Goal: Information Seeking & Learning: Learn about a topic

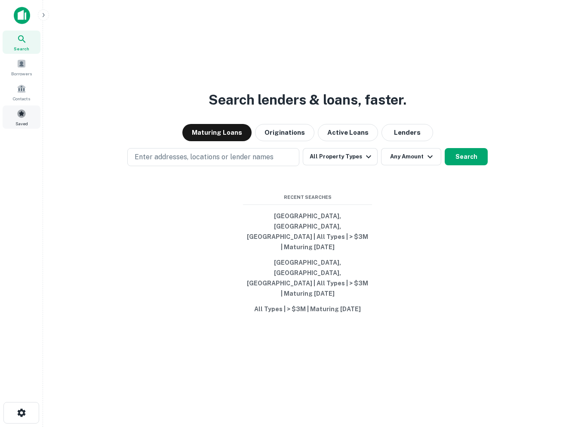
click at [20, 120] on span "Saved" at bounding box center [21, 123] width 12 height 7
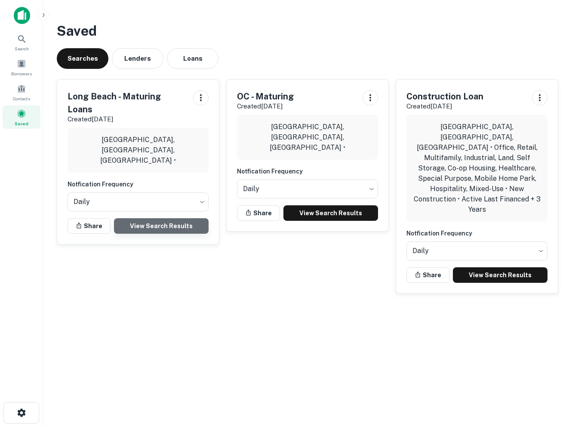
click at [173, 218] on link "View Search Results" at bounding box center [161, 225] width 95 height 15
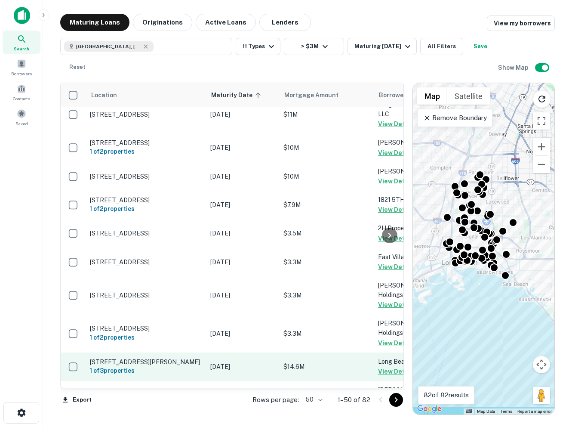
scroll to position [118, 0]
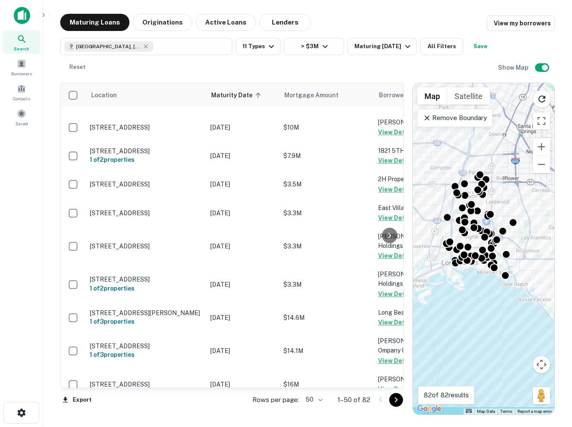
click at [316, 396] on body "Search Borrowers Contacts Saved Maturing Loans Originations Active Loans Lender…" at bounding box center [286, 213] width 572 height 427
click at [314, 406] on li "100" at bounding box center [314, 408] width 25 height 15
type input "***"
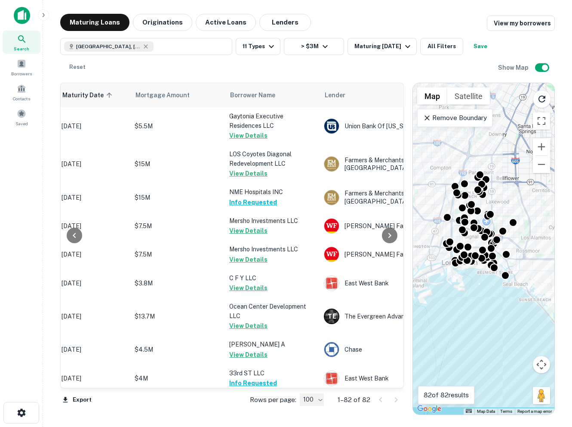
scroll to position [2228, 149]
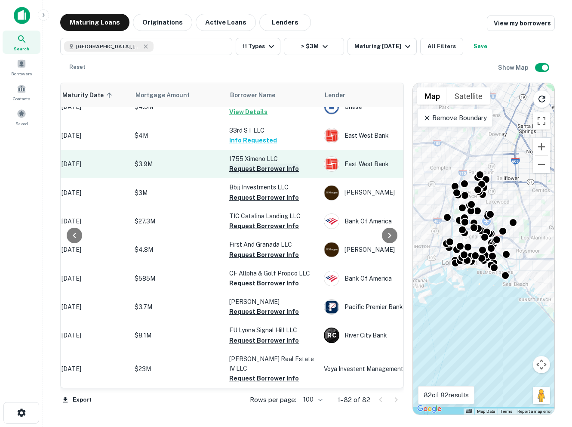
click at [247, 169] on button "Request Borrower Info" at bounding box center [264, 168] width 70 height 10
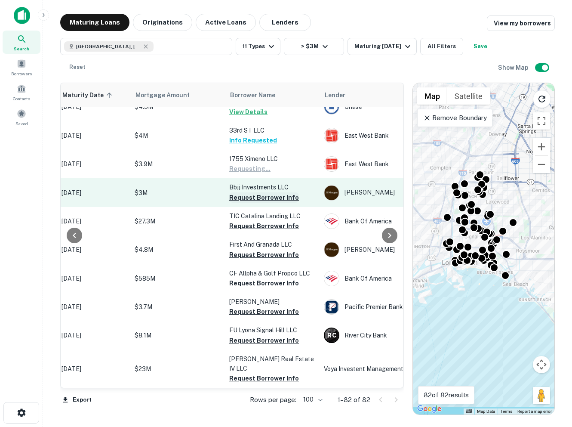
click at [246, 199] on button "Request Borrower Info" at bounding box center [264, 197] width 70 height 10
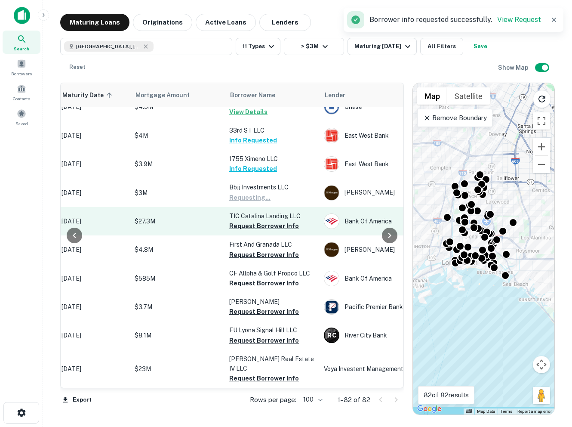
click at [246, 235] on td "TIC Catalina Landing LLC Request Borrower Info" at bounding box center [272, 221] width 95 height 28
click at [246, 229] on button "Request Borrower Info" at bounding box center [264, 226] width 70 height 10
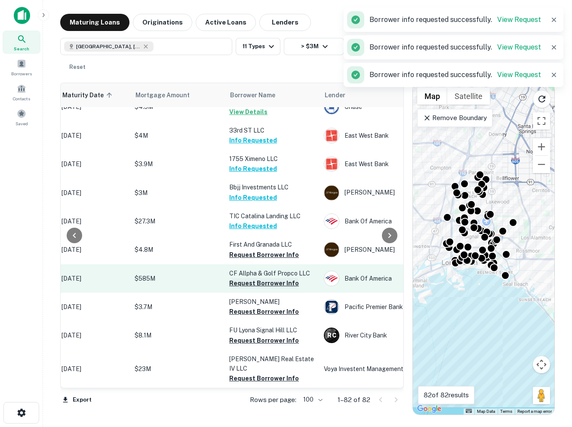
click at [243, 284] on button "Request Borrower Info" at bounding box center [264, 283] width 70 height 10
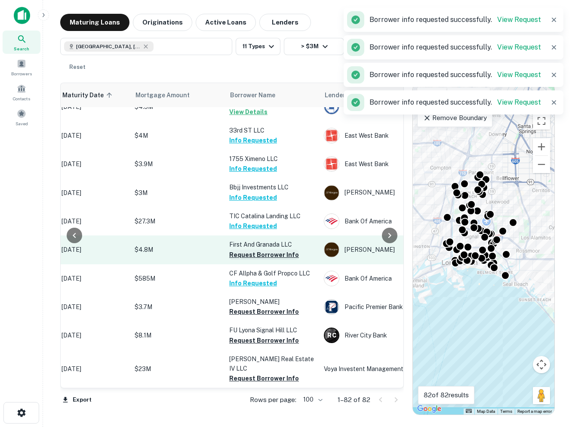
click at [245, 257] on button "Request Borrower Info" at bounding box center [264, 254] width 70 height 10
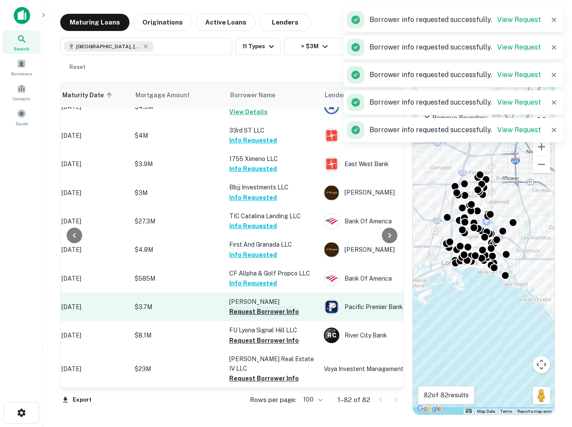
click at [243, 317] on button "Request Borrower Info" at bounding box center [264, 311] width 70 height 10
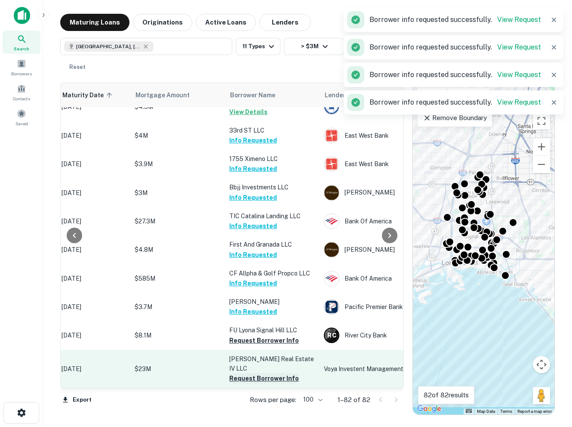
click at [243, 378] on button "Request Borrower Info" at bounding box center [264, 378] width 70 height 10
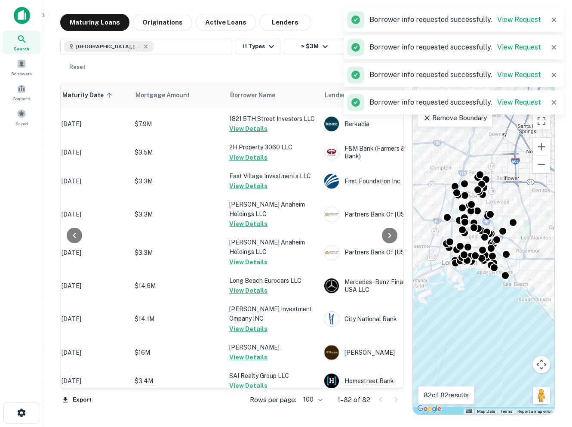
scroll to position [0, 149]
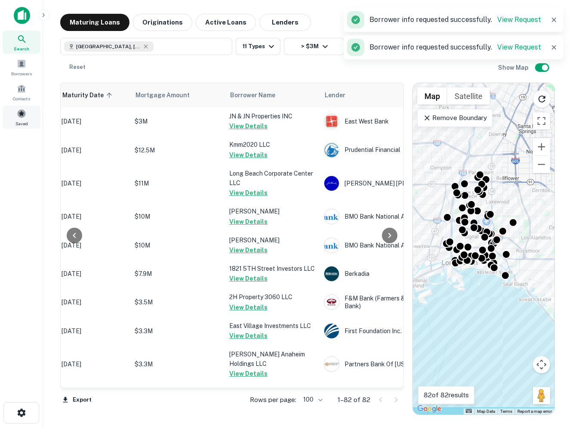
click at [28, 112] on div "Saved" at bounding box center [22, 116] width 38 height 23
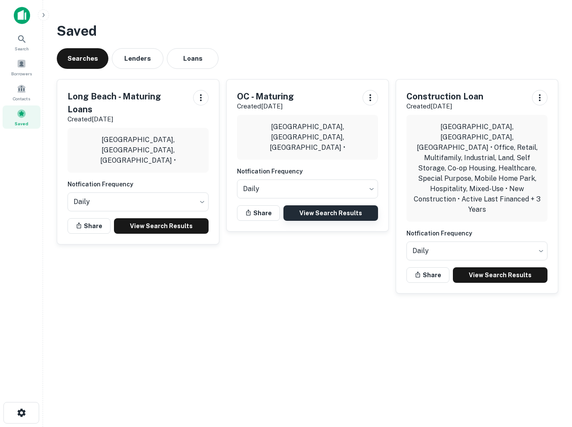
click at [326, 215] on link "View Search Results" at bounding box center [330, 212] width 95 height 15
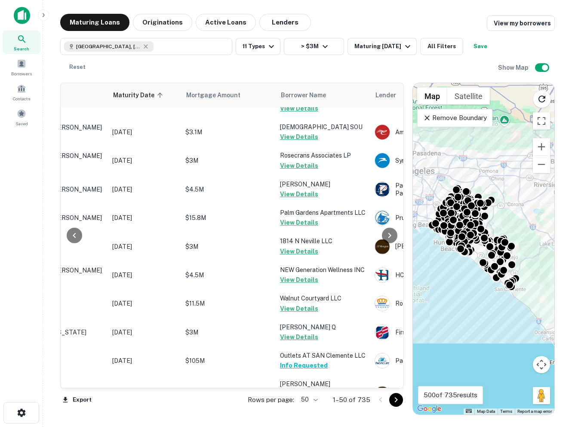
scroll to position [1307, 98]
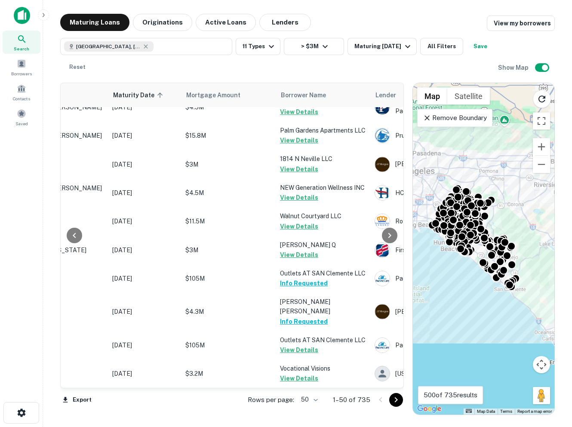
click at [317, 397] on body "Search Borrowers Contacts Saved Maturing Loans Originations Active Loans Lender…" at bounding box center [286, 213] width 572 height 427
click at [310, 406] on li "100" at bounding box center [310, 408] width 25 height 15
type input "***"
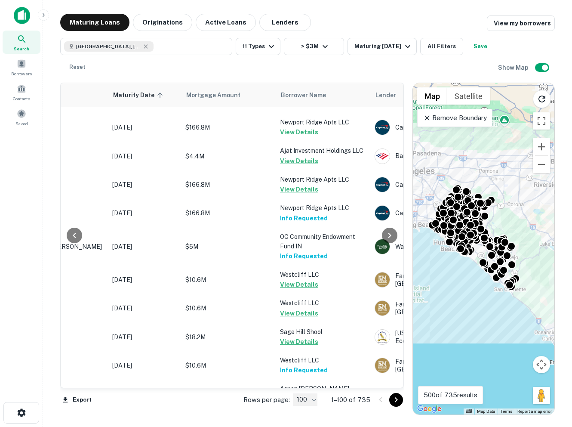
scroll to position [2870, 98]
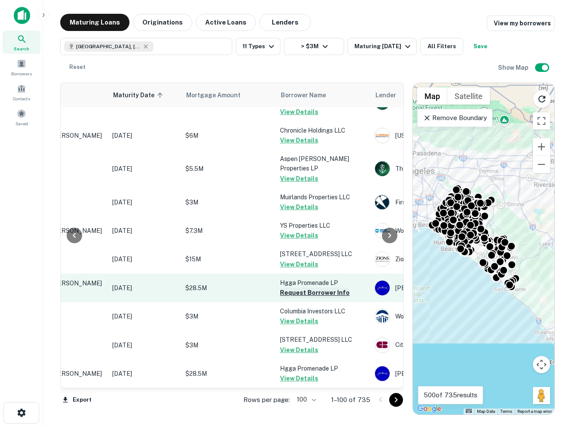
click at [311, 292] on button "Request Borrower Info" at bounding box center [315, 292] width 70 height 10
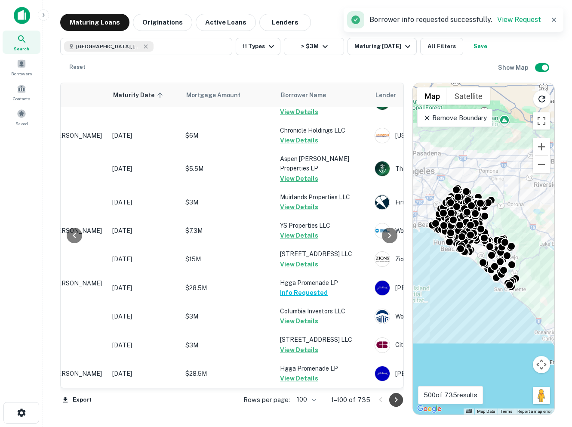
click at [395, 394] on button "Go to next page" at bounding box center [396, 400] width 14 height 14
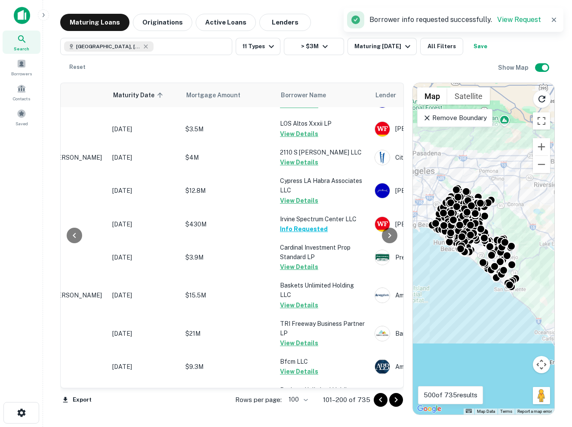
scroll to position [0, 98]
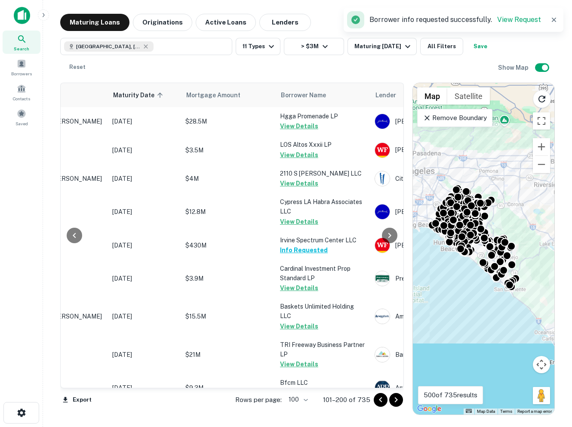
click at [395, 397] on icon "Go to next page" at bounding box center [396, 399] width 3 height 5
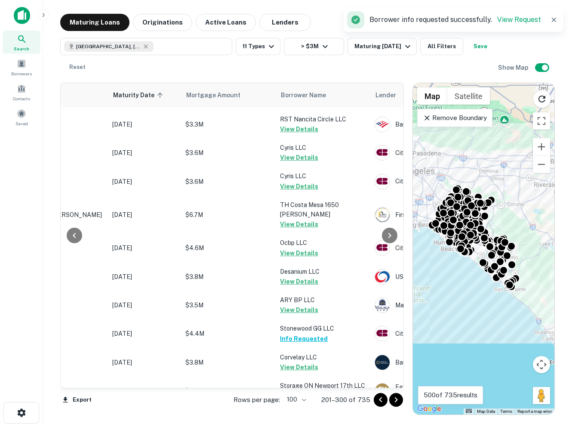
scroll to position [2865, 98]
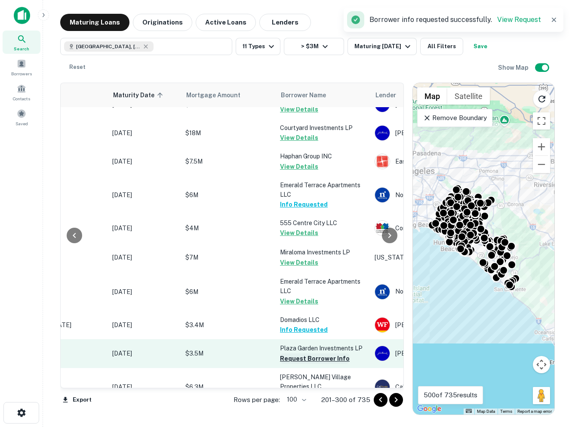
click at [309, 353] on button "Request Borrower Info" at bounding box center [315, 358] width 70 height 10
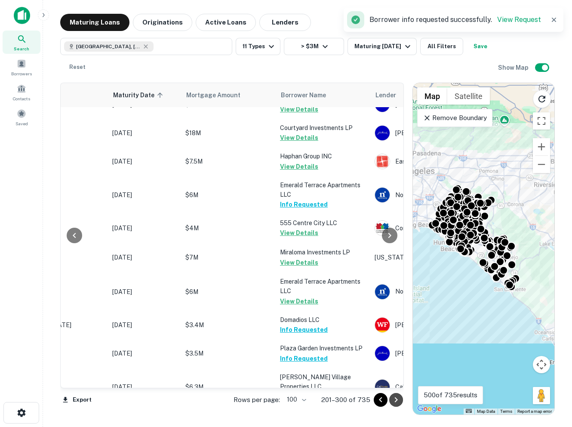
click at [396, 399] on icon "Go to next page" at bounding box center [396, 399] width 10 height 10
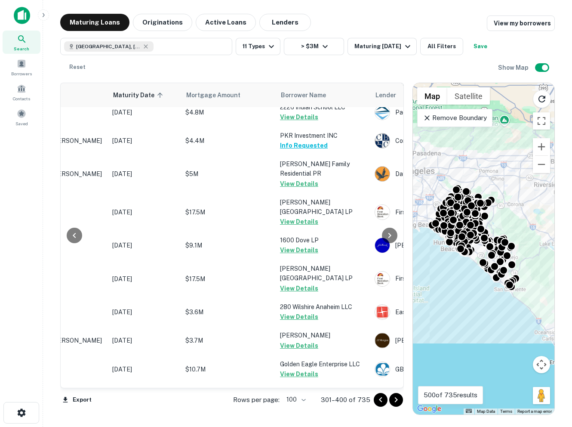
scroll to position [2761, 98]
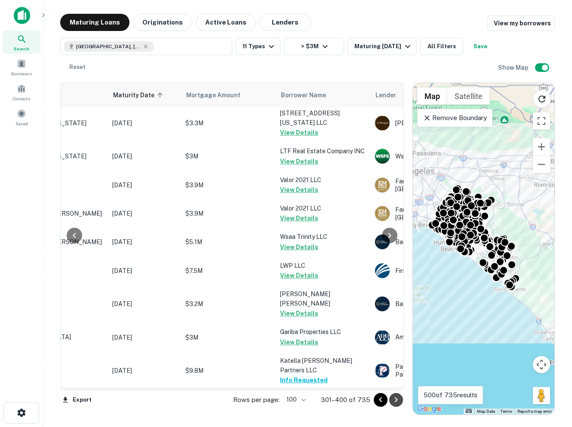
click at [398, 402] on icon "Go to next page" at bounding box center [396, 399] width 10 height 10
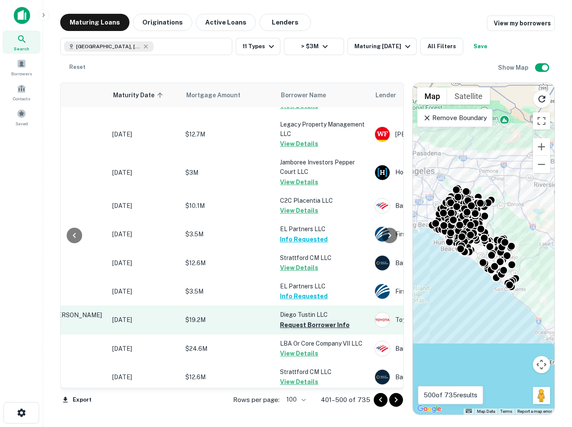
scroll to position [2603, 98]
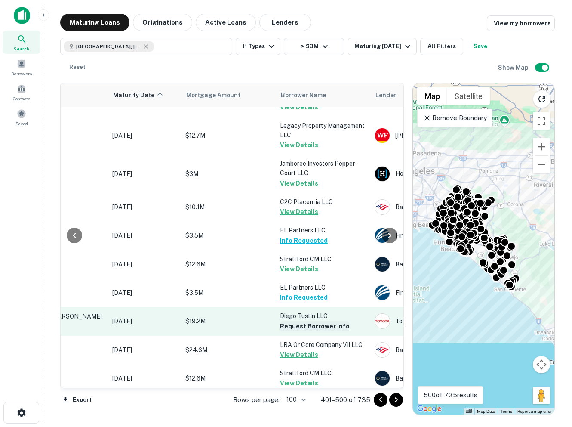
click at [302, 321] on button "Request Borrower Info" at bounding box center [315, 326] width 70 height 10
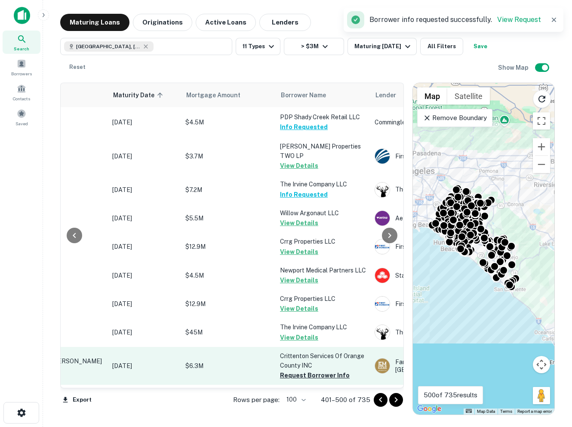
scroll to position [22, 98]
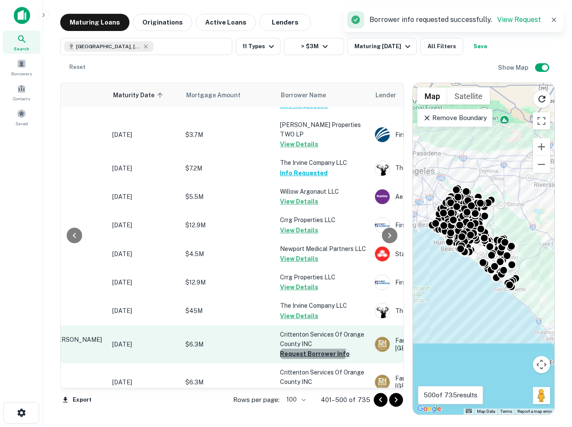
click at [311, 357] on button "Request Borrower Info" at bounding box center [315, 353] width 70 height 10
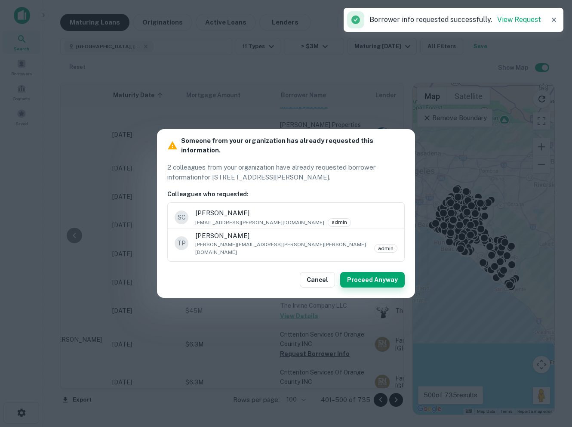
click at [360, 272] on button "Proceed Anyway" at bounding box center [372, 279] width 65 height 15
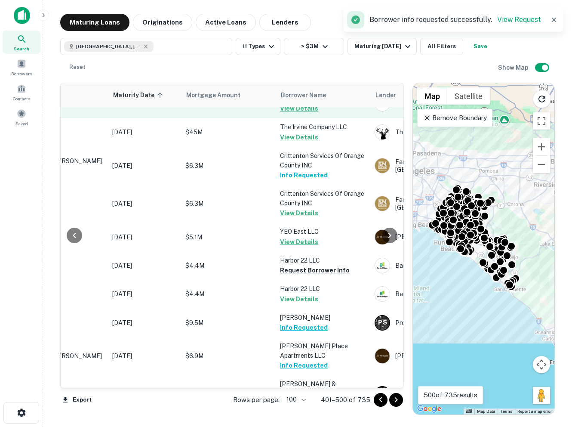
scroll to position [240, 98]
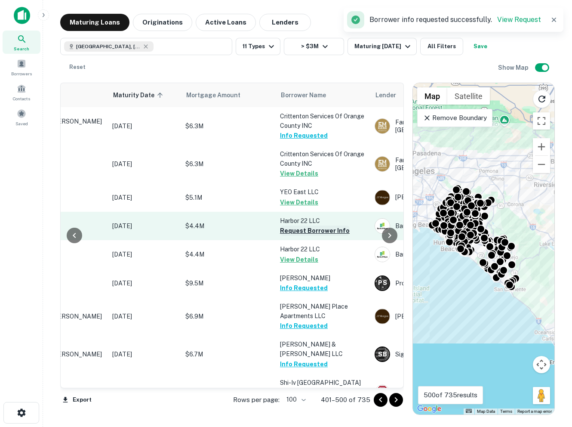
click at [309, 236] on button "Request Borrower Info" at bounding box center [315, 230] width 70 height 10
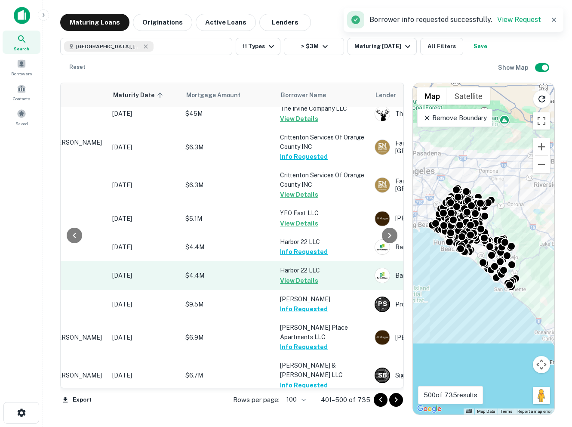
scroll to position [0, 98]
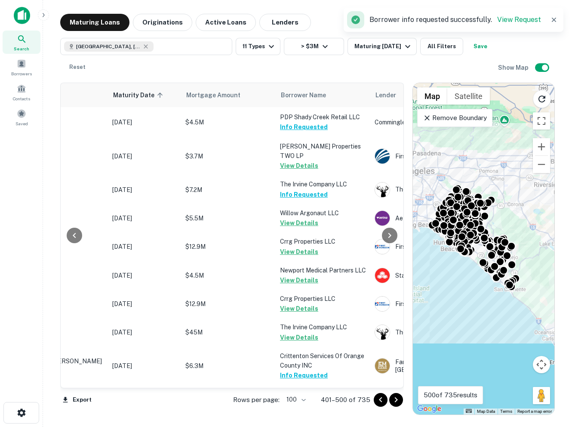
click at [397, 400] on icon "Go to next page" at bounding box center [396, 399] width 10 height 10
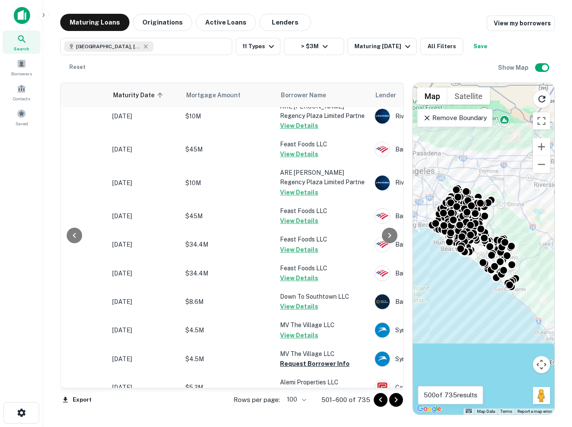
scroll to position [1630, 98]
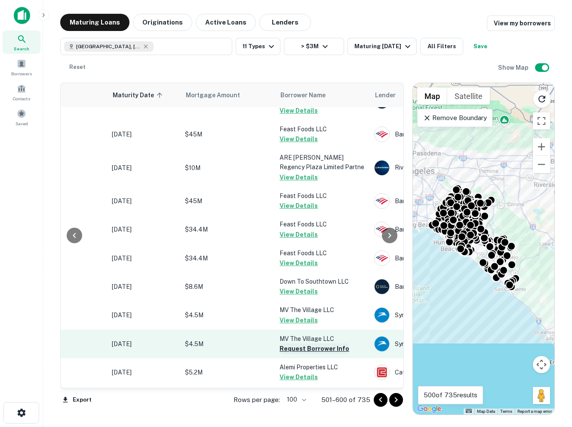
click at [297, 343] on button "Request Borrower Info" at bounding box center [315, 348] width 70 height 10
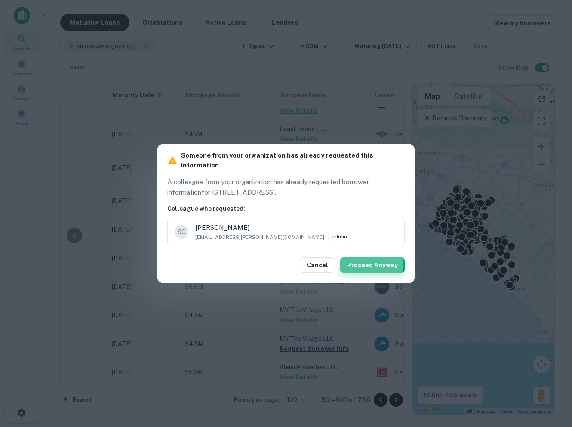
click at [346, 258] on button "Proceed Anyway" at bounding box center [372, 264] width 65 height 15
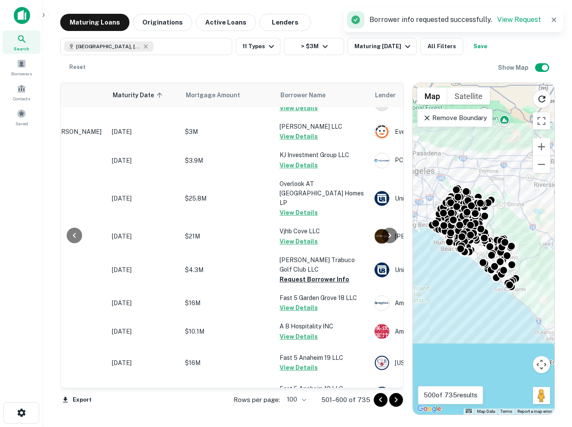
scroll to position [2045, 98]
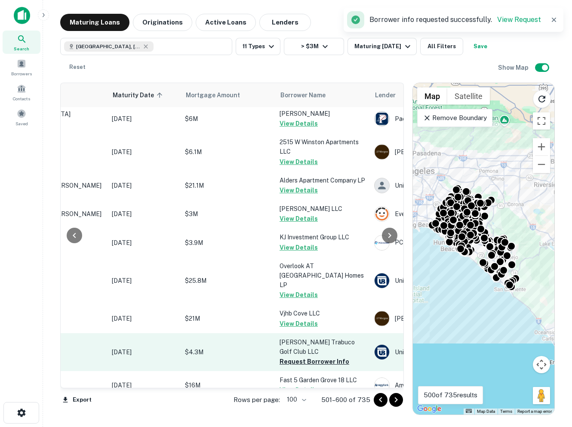
click at [292, 356] on button "Request Borrower Info" at bounding box center [315, 361] width 70 height 10
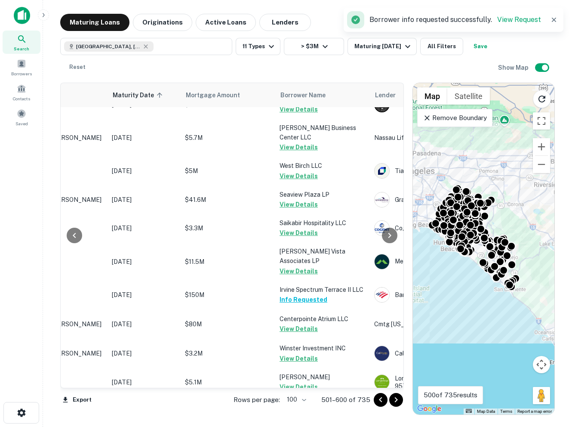
scroll to position [2780, 98]
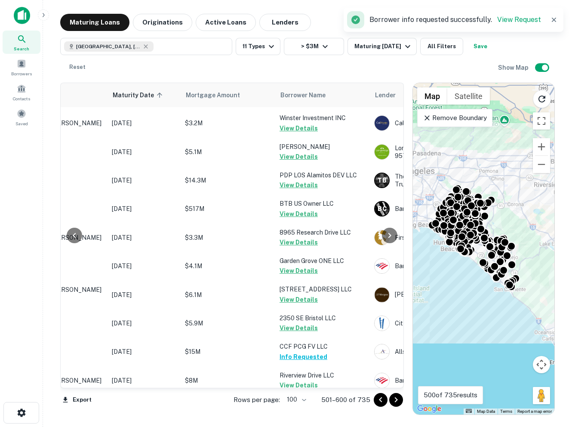
click at [397, 397] on icon "Go to next page" at bounding box center [396, 399] width 10 height 10
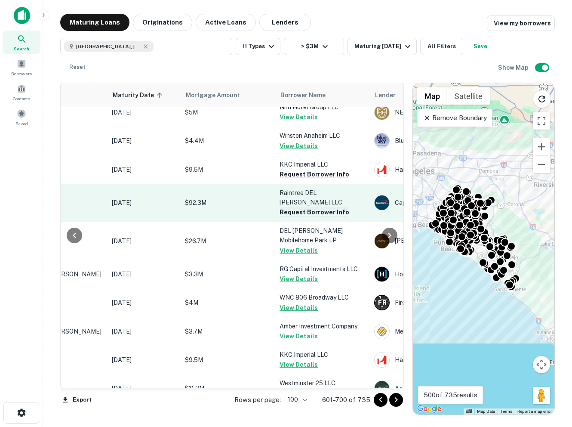
click at [303, 207] on button "Request Borrower Info" at bounding box center [315, 212] width 70 height 10
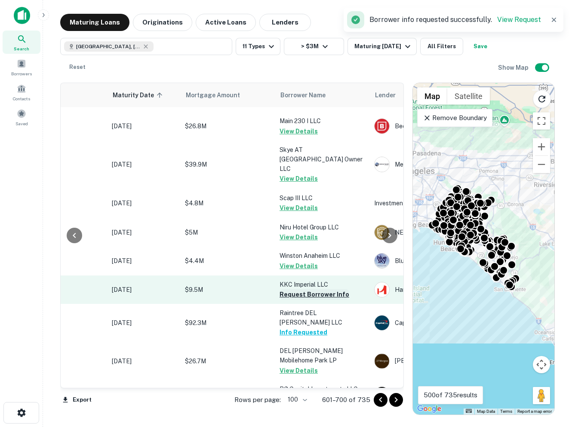
click at [304, 289] on button "Request Borrower Info" at bounding box center [315, 294] width 70 height 10
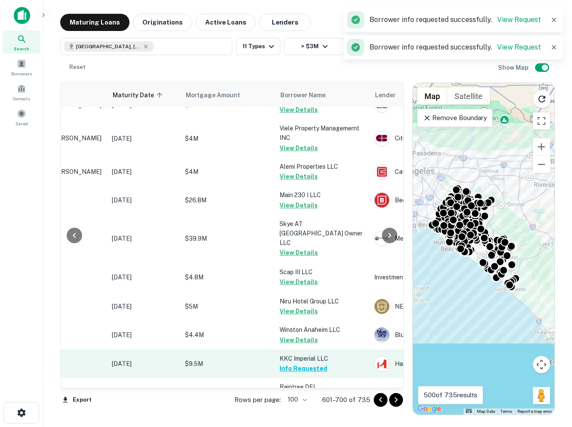
scroll to position [2816, 98]
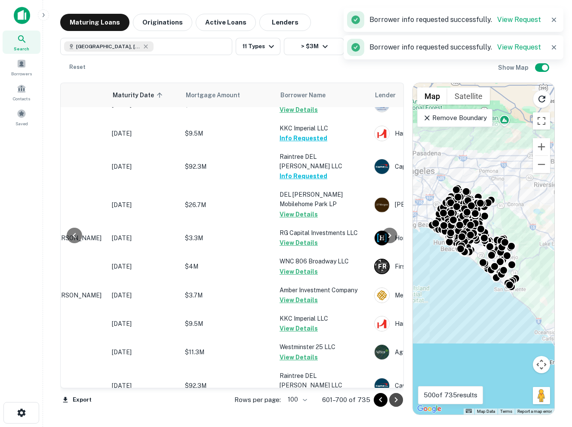
click at [400, 399] on icon "Go to next page" at bounding box center [396, 399] width 10 height 10
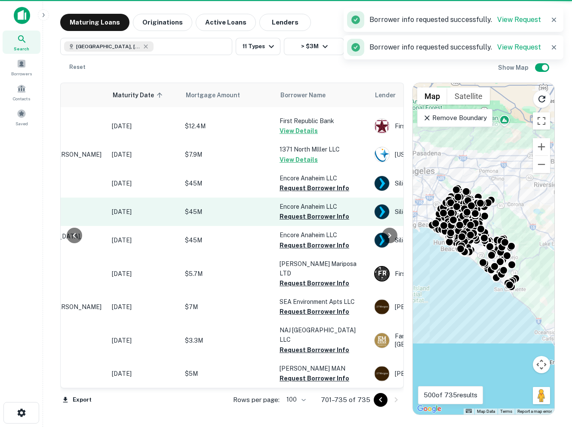
scroll to position [800, 98]
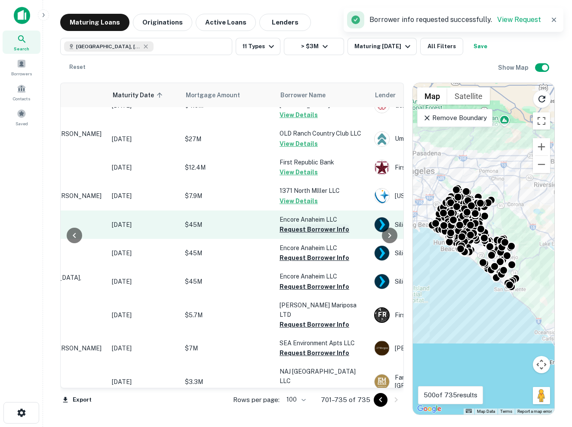
click at [296, 224] on button "Request Borrower Info" at bounding box center [315, 229] width 70 height 10
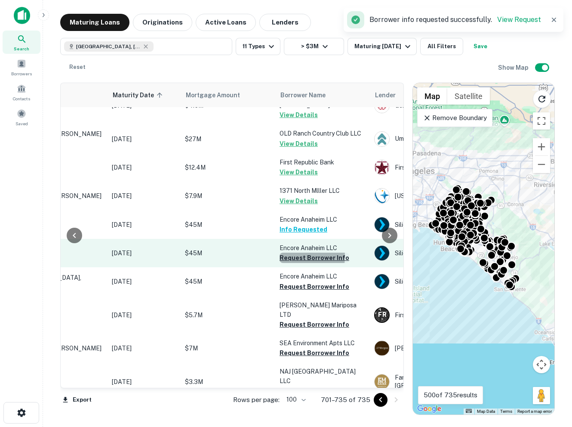
click at [289, 252] on button "Request Borrower Info" at bounding box center [315, 257] width 70 height 10
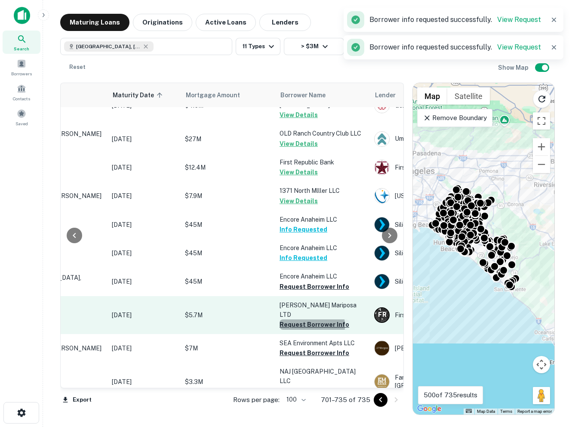
click at [299, 319] on button "Request Borrower Info" at bounding box center [315, 324] width 70 height 10
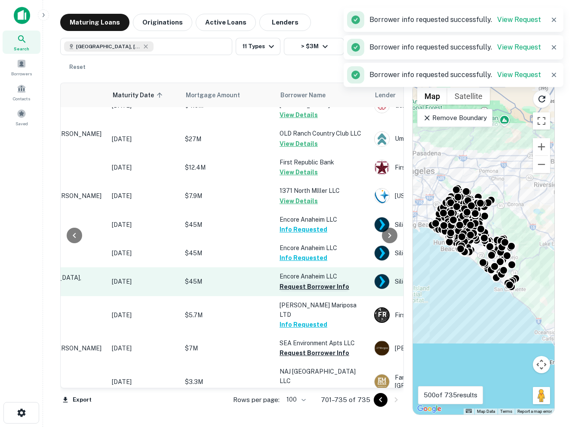
click at [296, 281] on button "Request Borrower Info" at bounding box center [315, 286] width 70 height 10
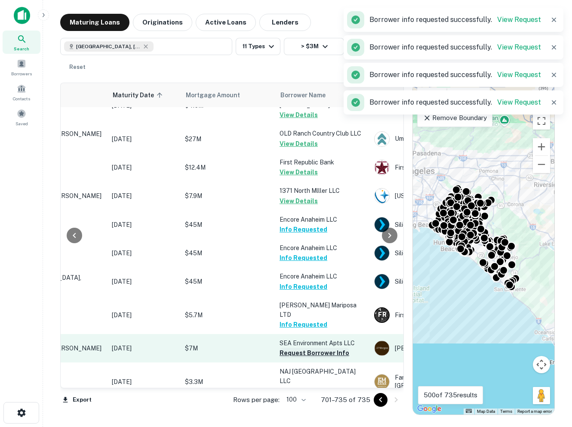
click at [298, 348] on button "Request Borrower Info" at bounding box center [315, 353] width 70 height 10
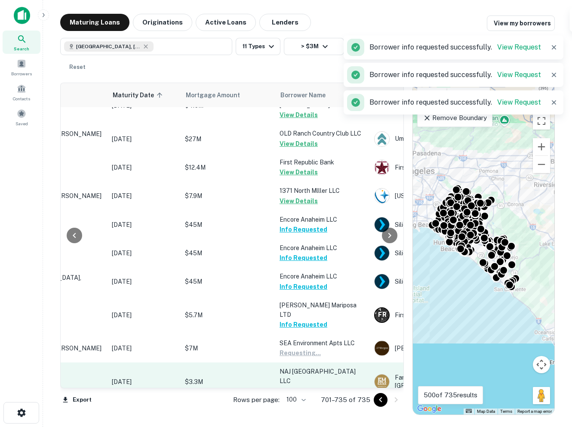
click at [294, 362] on td "NAJ North Bristol Civic Plaza LLC Request Borrower Info" at bounding box center [322, 381] width 95 height 38
click at [295, 386] on button "Request Borrower Info" at bounding box center [315, 391] width 70 height 10
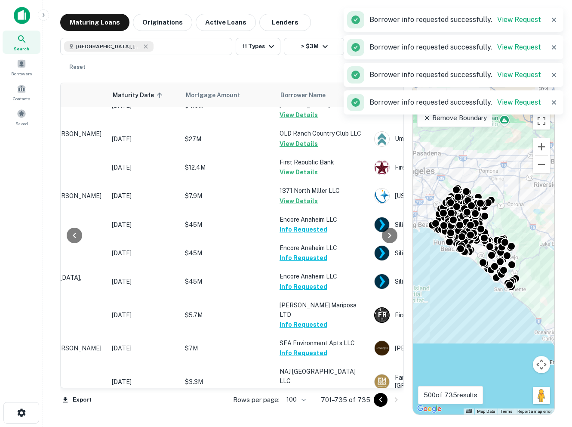
click at [310, 414] on button "Request Borrower Info" at bounding box center [315, 419] width 70 height 10
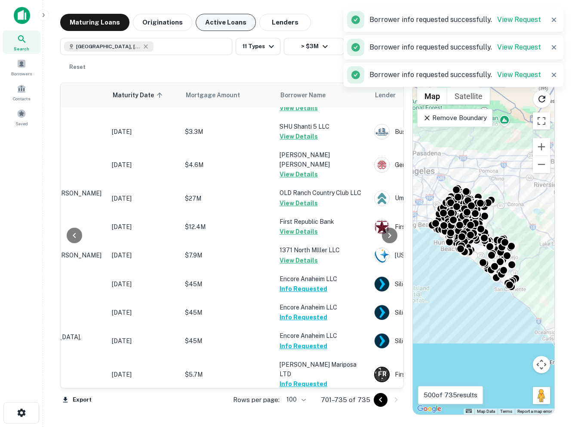
scroll to position [726, 98]
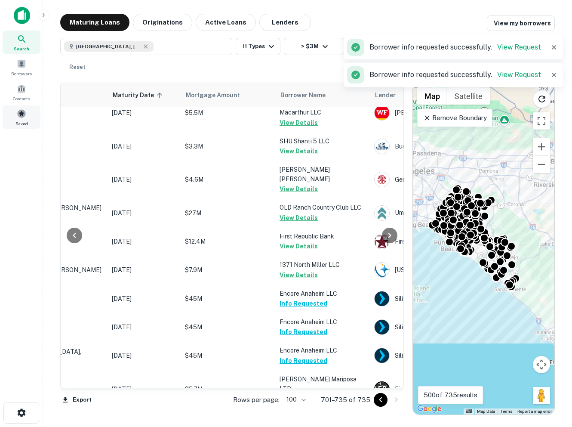
click at [18, 115] on span at bounding box center [21, 113] width 9 height 9
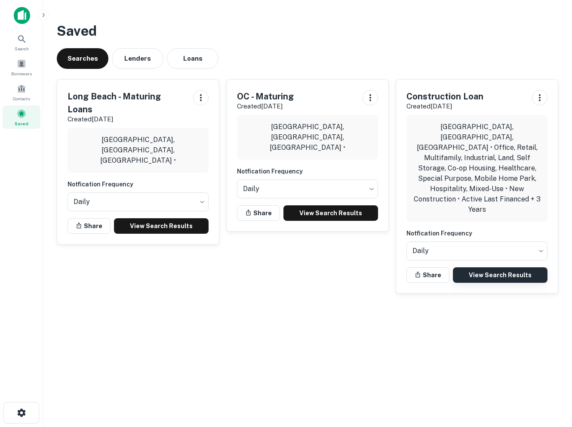
click at [483, 267] on link "View Search Results" at bounding box center [500, 274] width 95 height 15
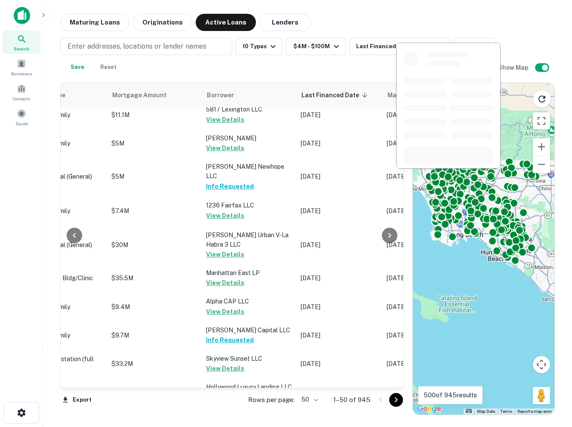
scroll to position [1259, 451]
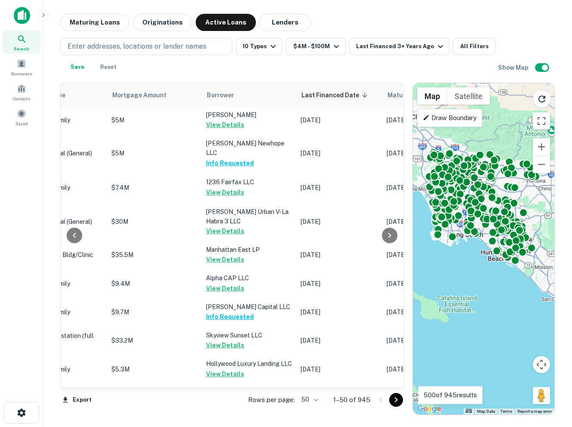
click at [303, 400] on body "Search Borrowers Contacts Saved Maturing Loans Originations Active Loans Lender…" at bounding box center [286, 213] width 572 height 427
click at [306, 408] on li "100" at bounding box center [310, 408] width 25 height 15
type input "***"
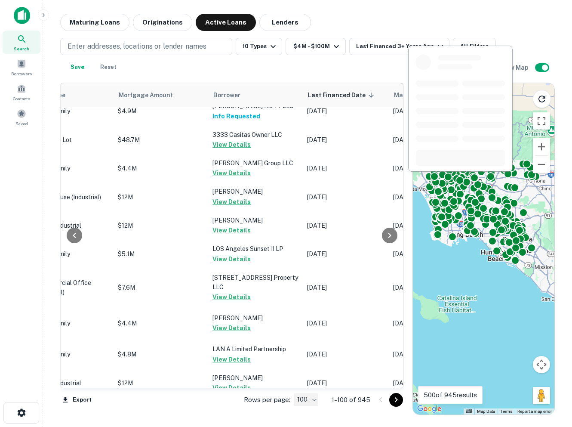
scroll to position [2769, 451]
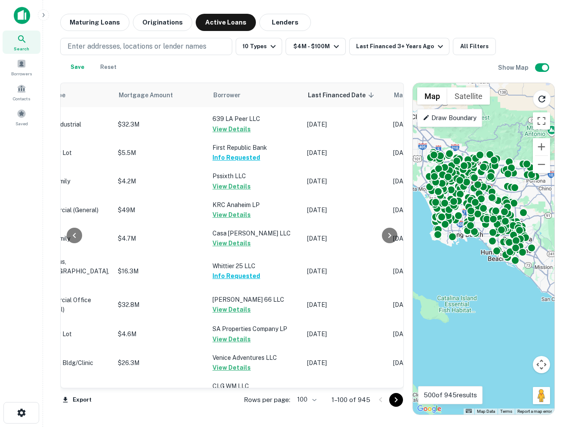
click at [396, 396] on icon "Go to next page" at bounding box center [396, 399] width 10 height 10
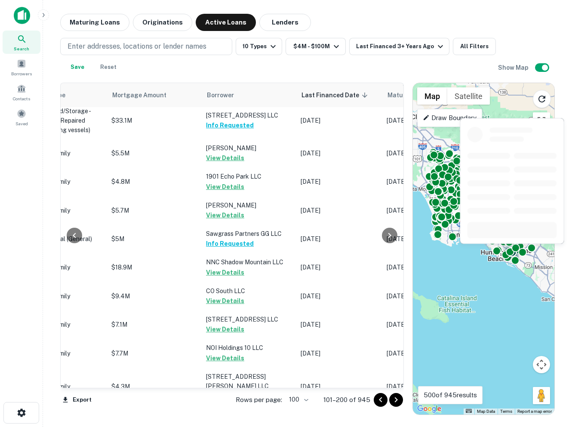
scroll to position [2763, 451]
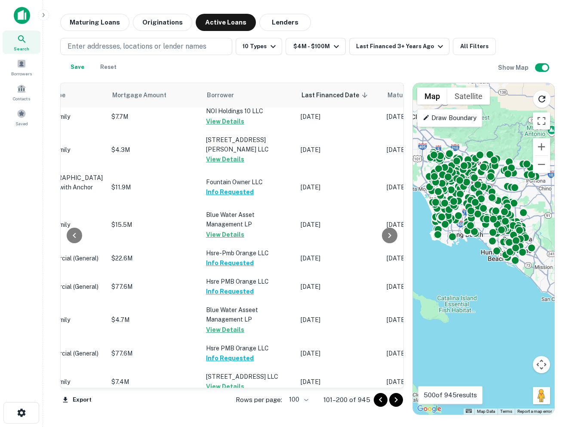
click at [400, 402] on icon "Go to next page" at bounding box center [396, 399] width 10 height 10
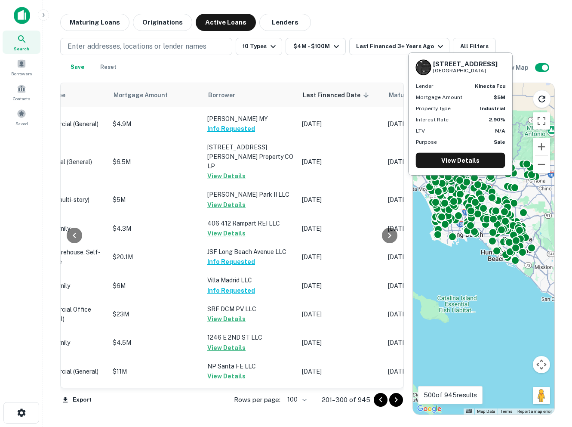
scroll to position [0, 451]
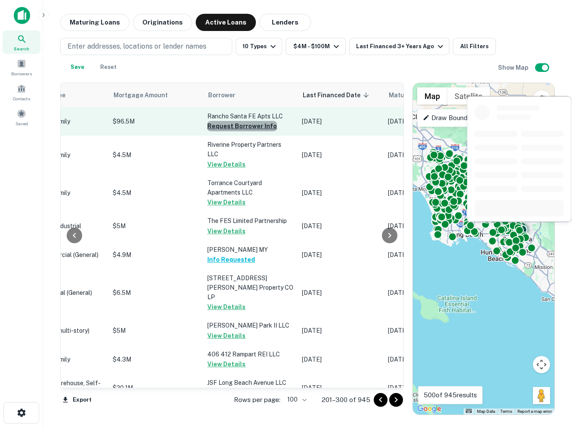
click at [234, 121] on button "Request Borrower Info" at bounding box center [242, 126] width 70 height 10
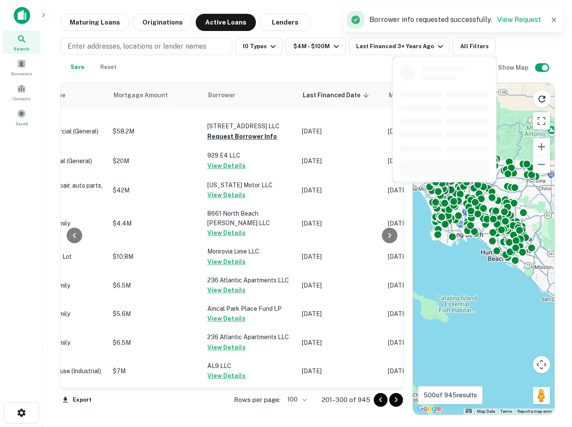
scroll to position [2842, 451]
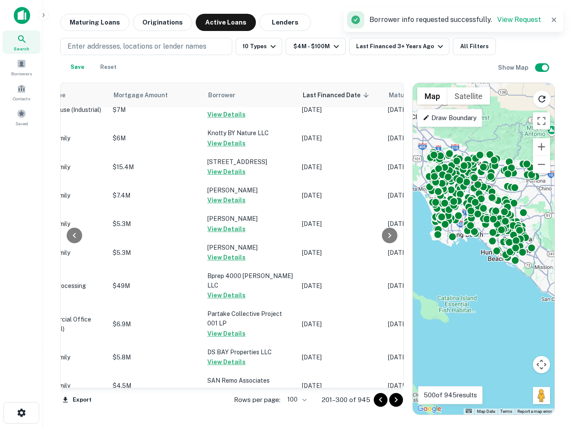
click at [401, 401] on icon "Go to next page" at bounding box center [396, 399] width 10 height 10
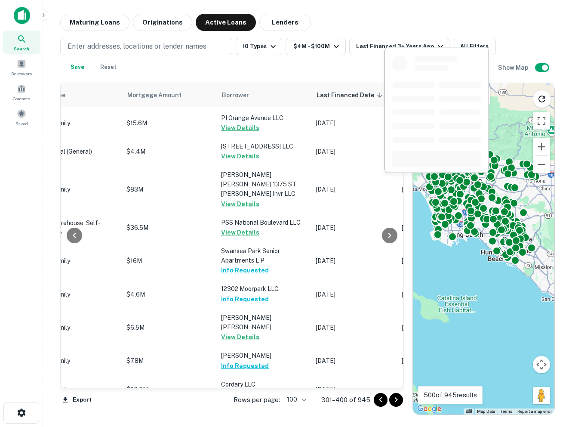
scroll to position [0, 451]
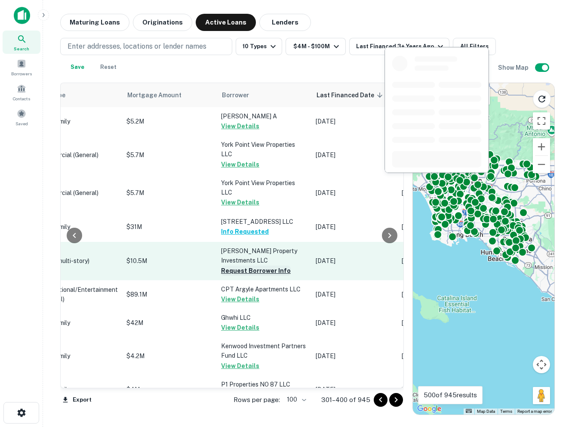
click at [243, 276] on button "Request Borrower Info" at bounding box center [256, 270] width 70 height 10
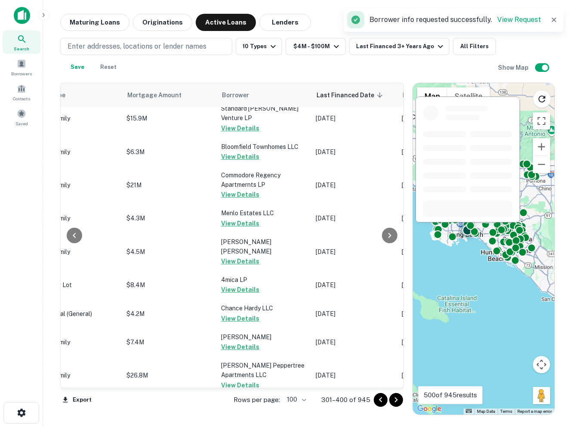
scroll to position [2829, 451]
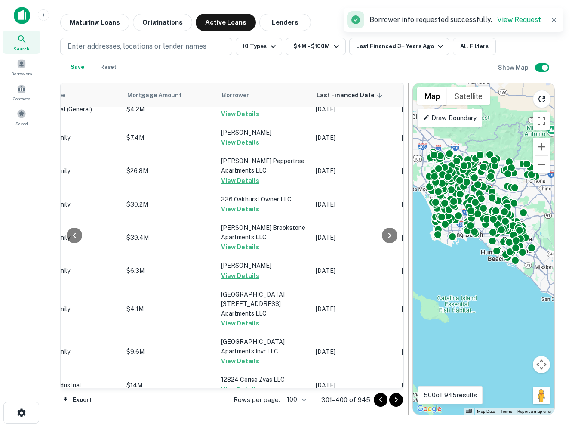
click at [397, 396] on icon "Go to next page" at bounding box center [396, 399] width 10 height 10
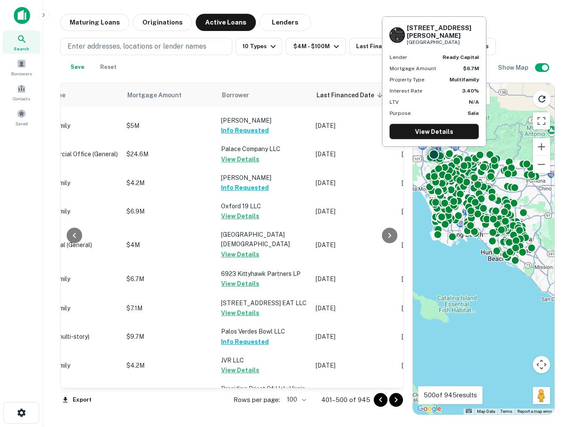
scroll to position [2735, 451]
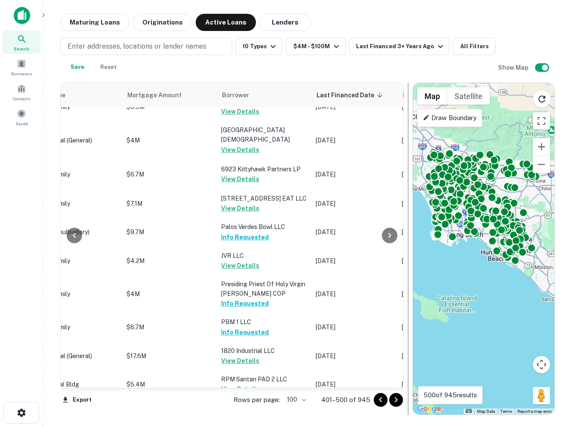
click at [393, 400] on icon "Go to next page" at bounding box center [396, 399] width 10 height 10
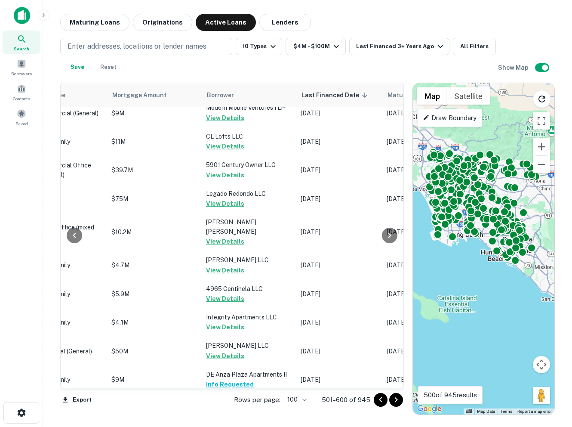
click at [390, 392] on div "Rows per page: 100 *** 501–600 of 945" at bounding box center [314, 399] width 180 height 23
click at [393, 398] on icon "Go to next page" at bounding box center [396, 399] width 10 height 10
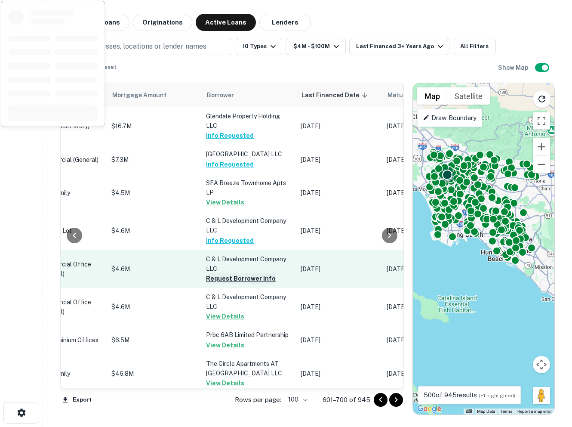
click at [226, 277] on button "Request Borrower Info" at bounding box center [241, 278] width 70 height 10
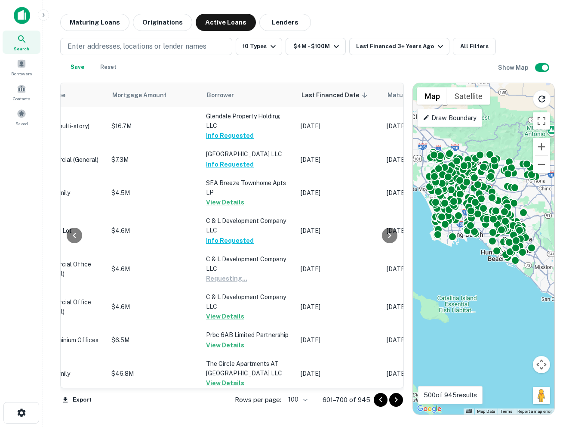
click at [396, 395] on icon "Go to next page" at bounding box center [396, 399] width 10 height 10
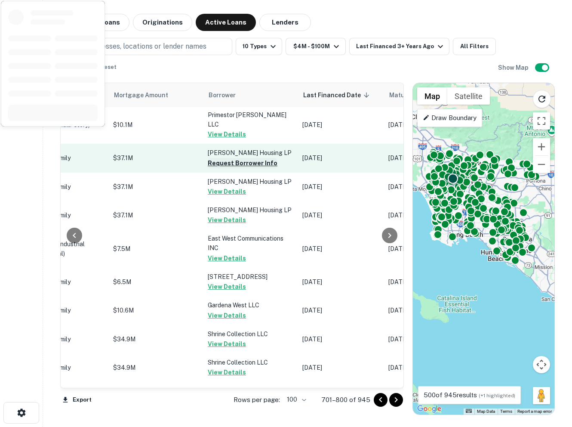
click at [208, 168] on button "Request Borrower Info" at bounding box center [243, 163] width 70 height 10
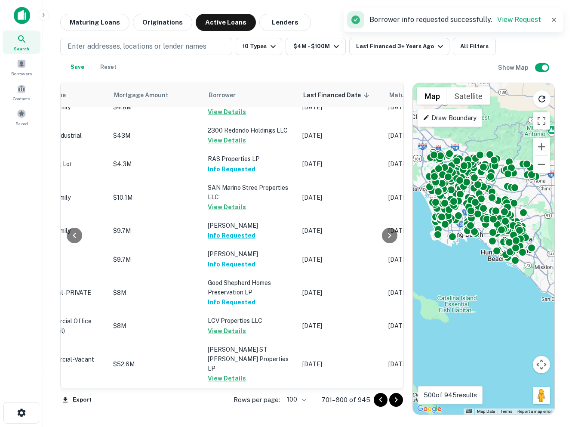
click at [397, 402] on icon "Go to next page" at bounding box center [396, 399] width 10 height 10
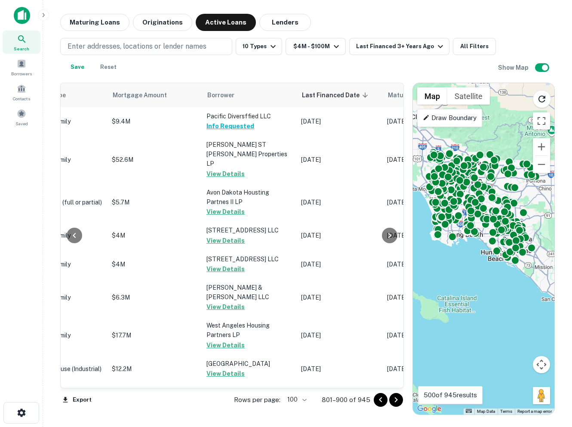
drag, startPoint x: 396, startPoint y: 400, endPoint x: 403, endPoint y: 400, distance: 6.9
click at [397, 399] on icon "Go to next page" at bounding box center [396, 399] width 3 height 5
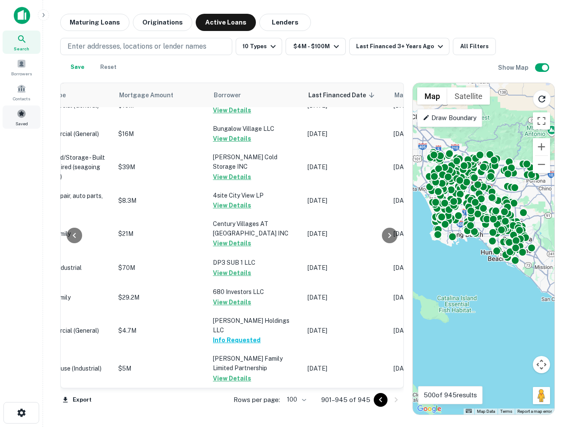
click at [15, 106] on div "Saved" at bounding box center [22, 116] width 38 height 23
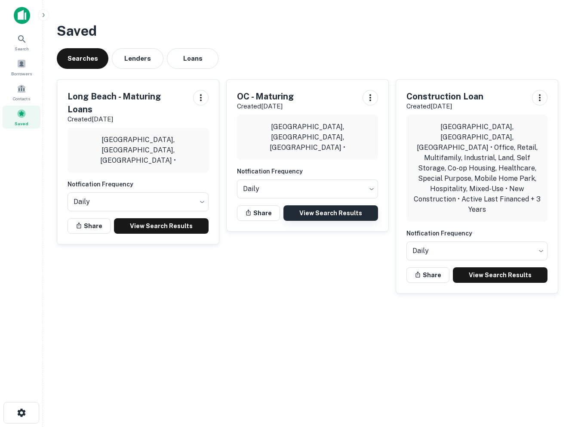
click at [314, 211] on link "View Search Results" at bounding box center [330, 212] width 95 height 15
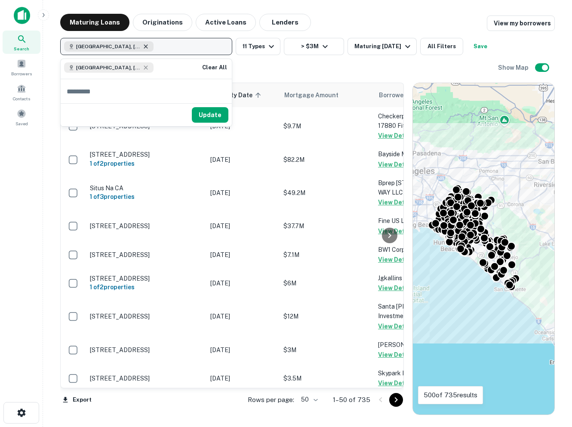
click at [142, 46] on icon "button" at bounding box center [145, 46] width 7 height 7
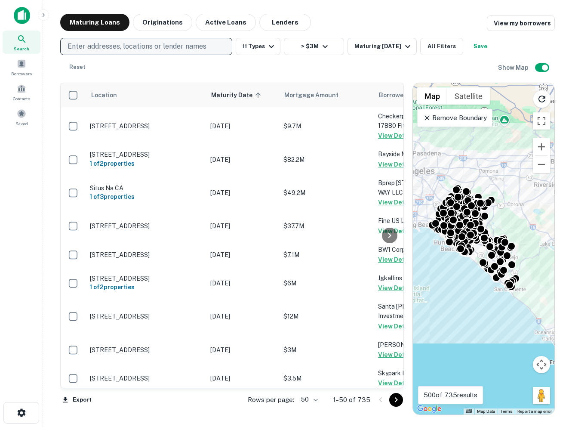
click at [142, 46] on p "Enter addresses, locations or lender names" at bounding box center [137, 46] width 139 height 10
type input "********"
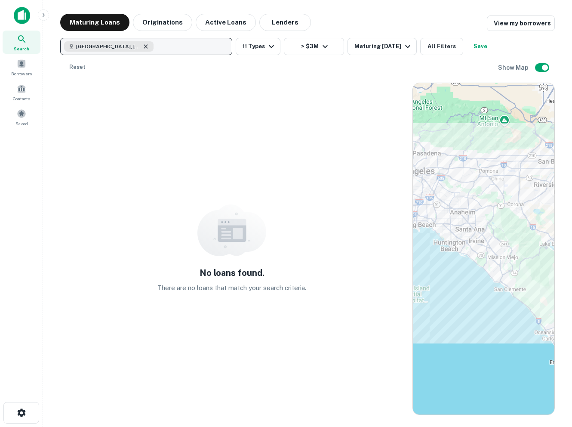
click at [142, 47] on icon "button" at bounding box center [145, 46] width 7 height 7
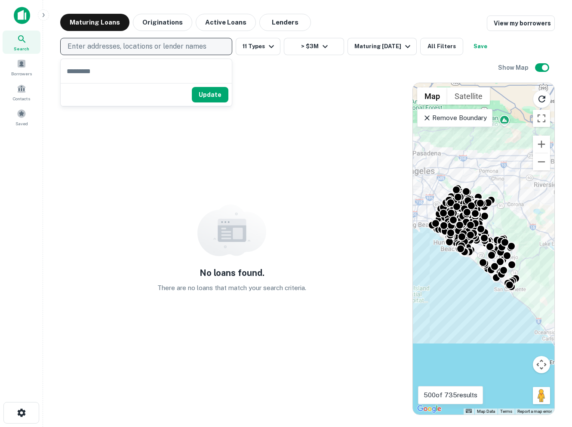
type input "*"
click at [143, 46] on p "Enter addresses, locations or lender names" at bounding box center [137, 46] width 139 height 10
type input "******"
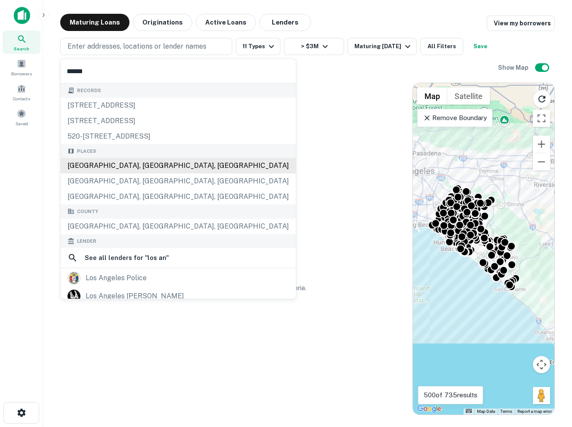
click at [122, 182] on div "[GEOGRAPHIC_DATA], [GEOGRAPHIC_DATA], [GEOGRAPHIC_DATA]" at bounding box center [178, 180] width 235 height 15
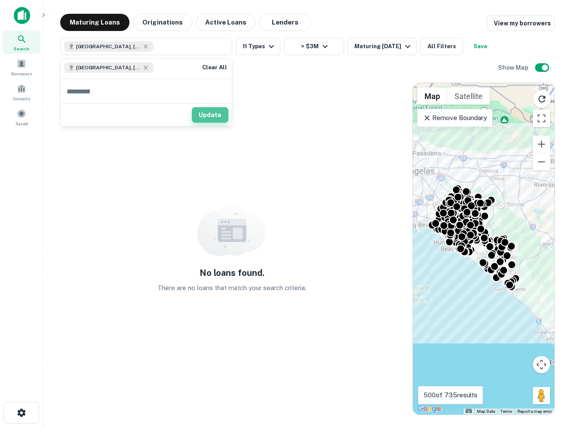
click at [210, 111] on button "Update" at bounding box center [210, 114] width 37 height 15
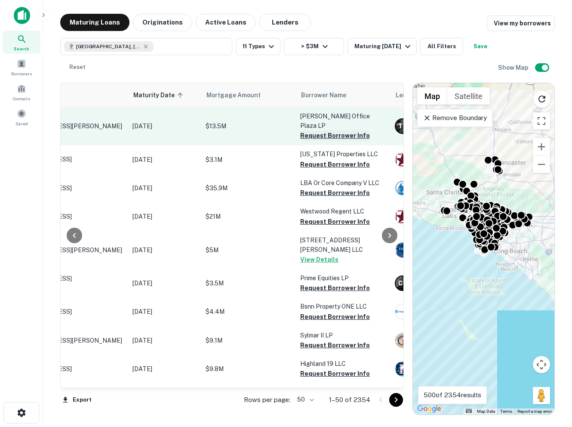
scroll to position [0, 98]
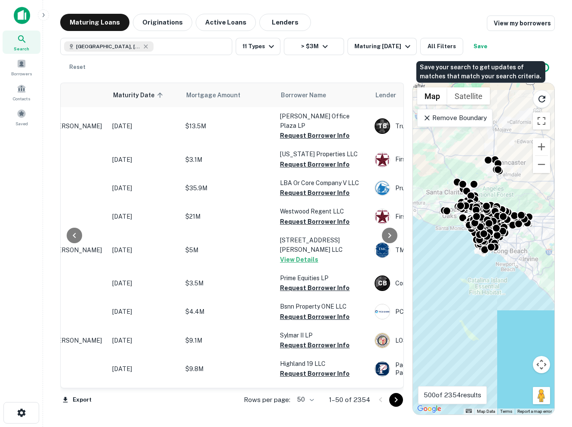
click at [482, 48] on button "Save" at bounding box center [481, 46] width 28 height 17
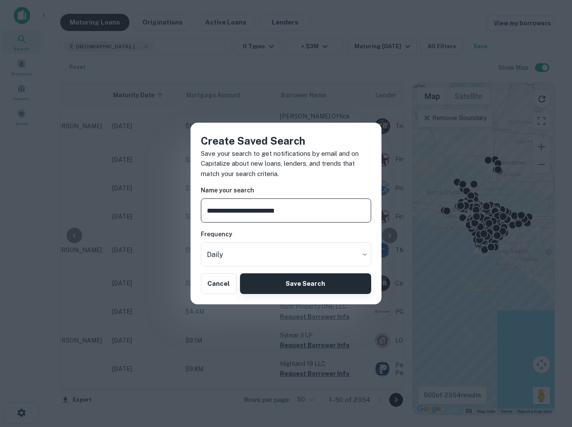
type input "**********"
click at [307, 287] on button "Save Search" at bounding box center [305, 283] width 131 height 21
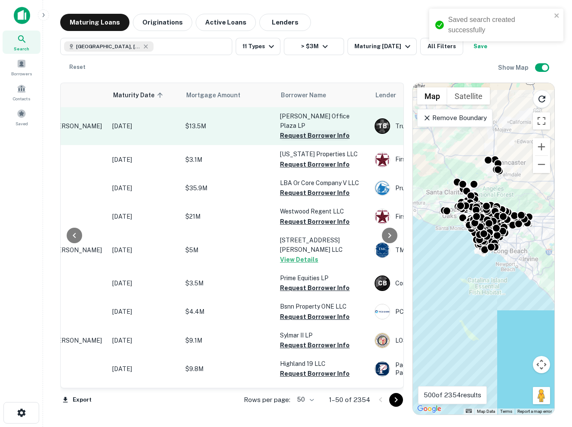
click at [296, 130] on button "Request Borrower Info" at bounding box center [315, 135] width 70 height 10
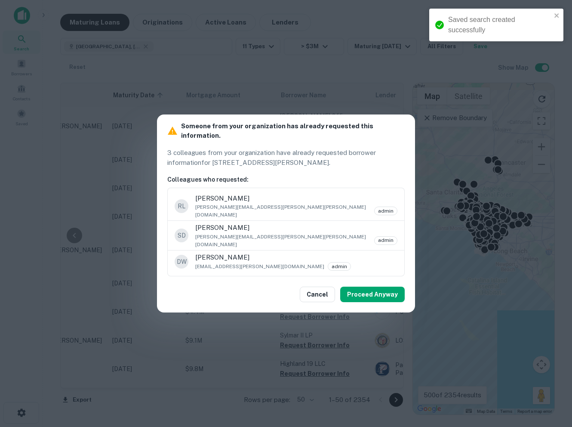
click at [297, 154] on p "3 colleagues from your organization have already requested borrower information…" at bounding box center [285, 158] width 237 height 20
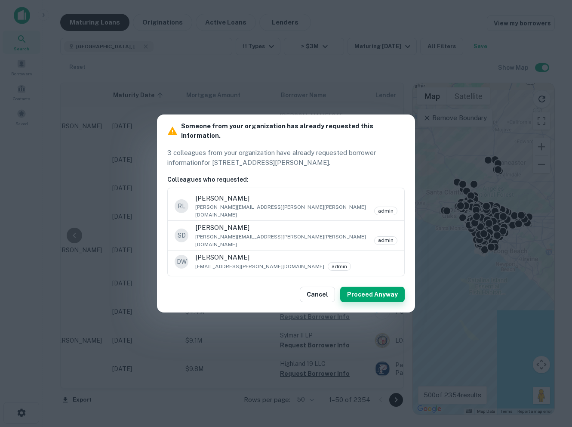
click at [357, 286] on button "Proceed Anyway" at bounding box center [372, 293] width 65 height 15
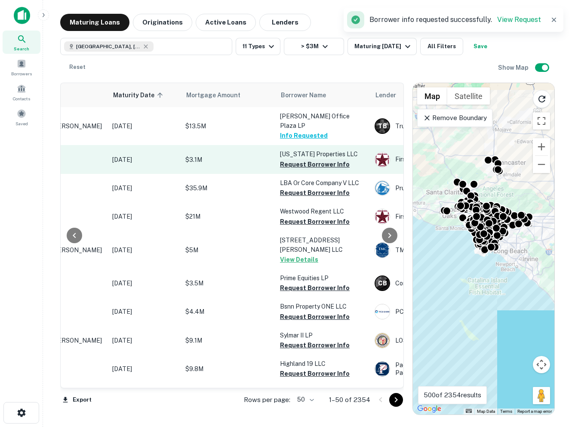
click at [306, 159] on button "Request Borrower Info" at bounding box center [315, 164] width 70 height 10
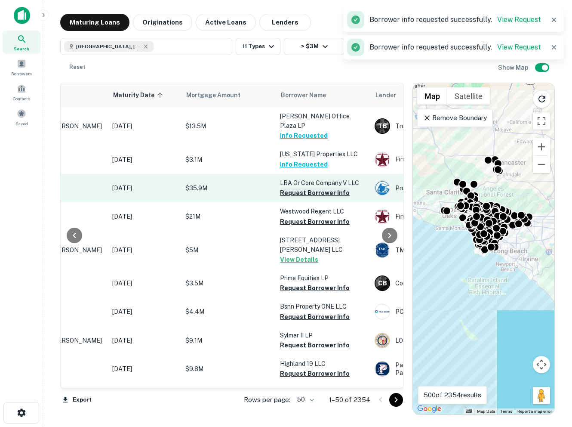
click at [298, 188] on button "Request Borrower Info" at bounding box center [315, 193] width 70 height 10
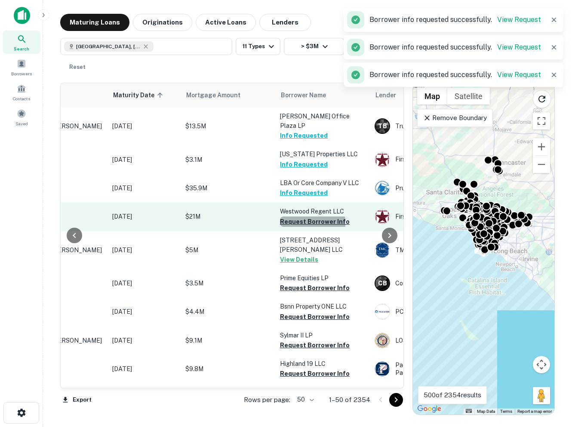
click at [295, 216] on button "Request Borrower Info" at bounding box center [315, 221] width 70 height 10
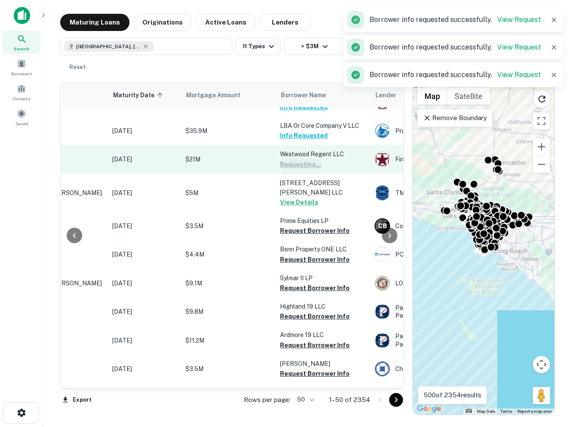
scroll to position [70, 98]
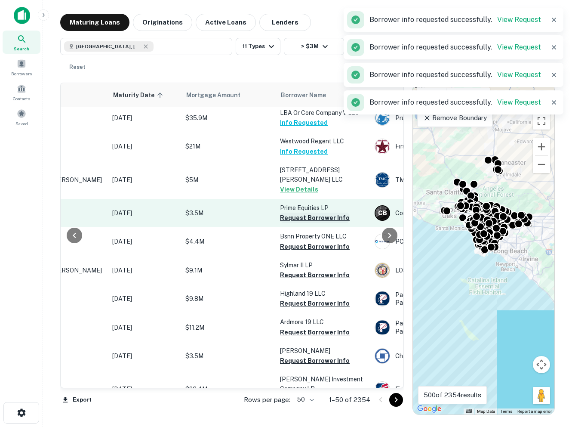
click at [291, 212] on button "Request Borrower Info" at bounding box center [315, 217] width 70 height 10
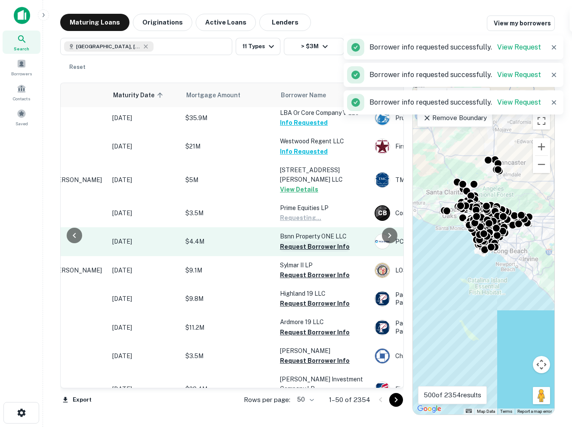
click at [292, 241] on button "Request Borrower Info" at bounding box center [315, 246] width 70 height 10
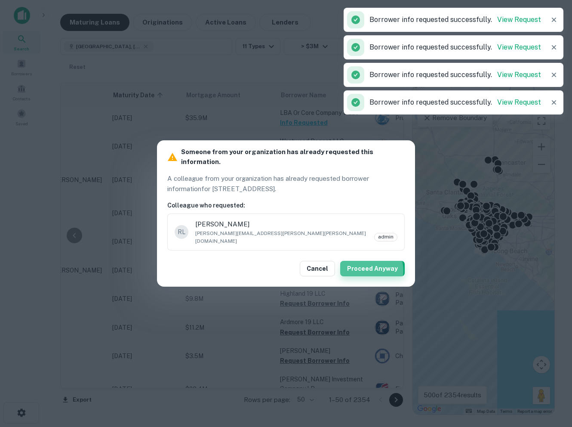
click at [370, 262] on button "Proceed Anyway" at bounding box center [372, 268] width 65 height 15
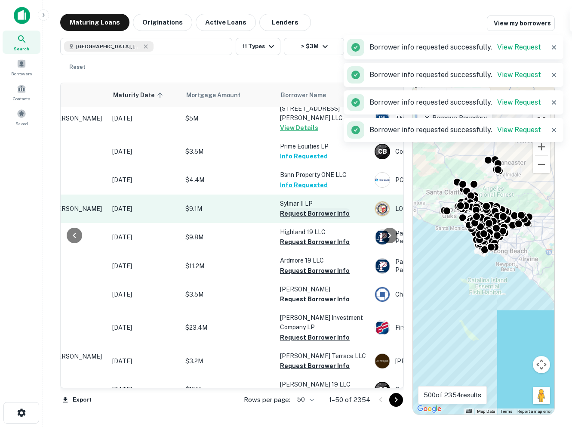
scroll to position [141, 98]
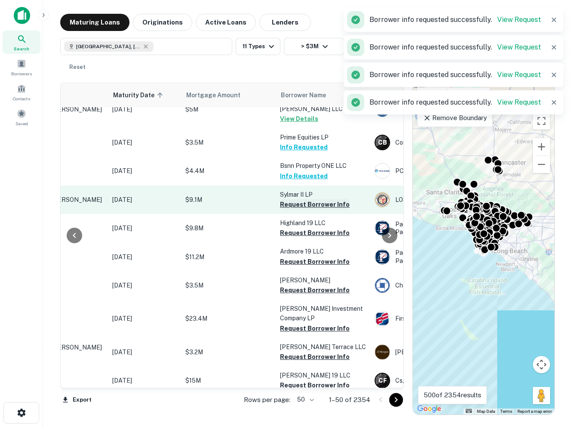
click at [290, 199] on button "Request Borrower Info" at bounding box center [315, 204] width 70 height 10
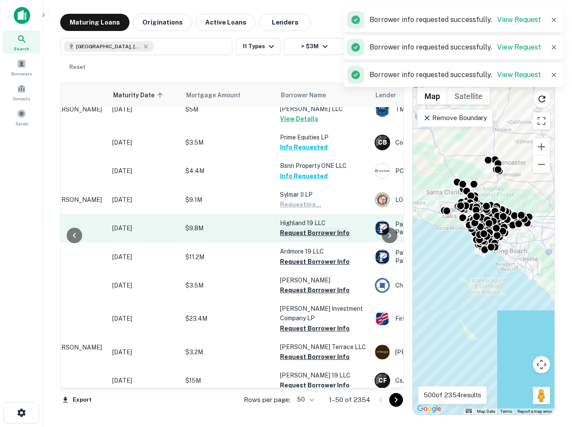
click at [290, 228] on button "Request Borrower Info" at bounding box center [315, 233] width 70 height 10
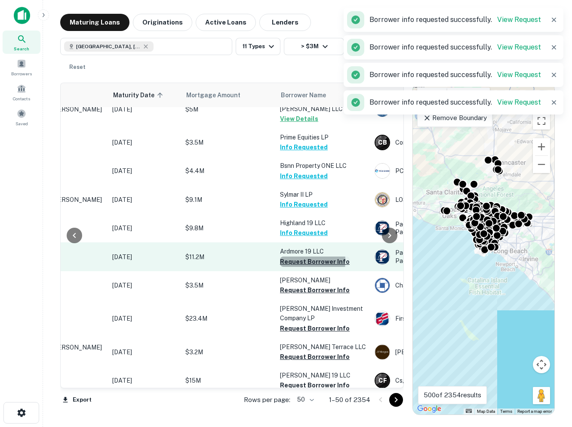
click at [290, 256] on button "Request Borrower Info" at bounding box center [315, 261] width 70 height 10
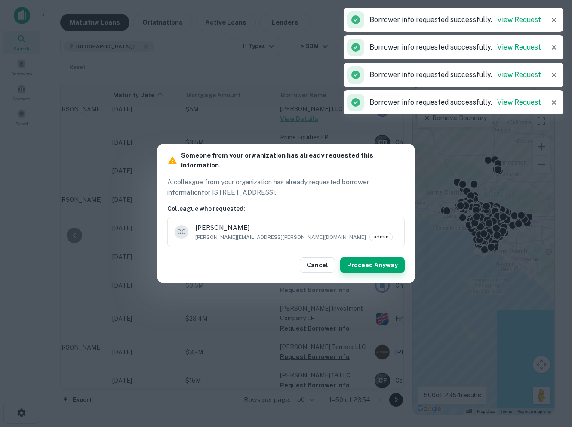
click at [367, 259] on button "Proceed Anyway" at bounding box center [372, 264] width 65 height 15
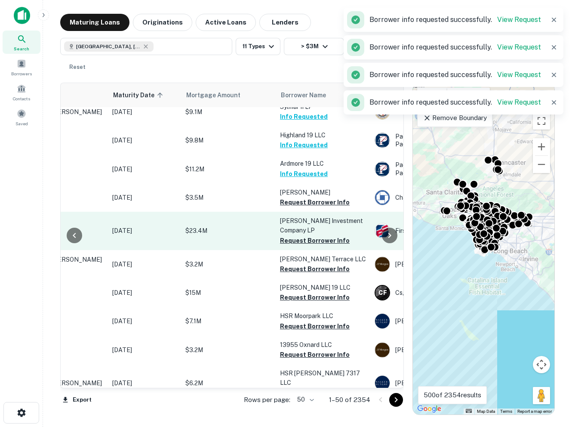
scroll to position [233, 98]
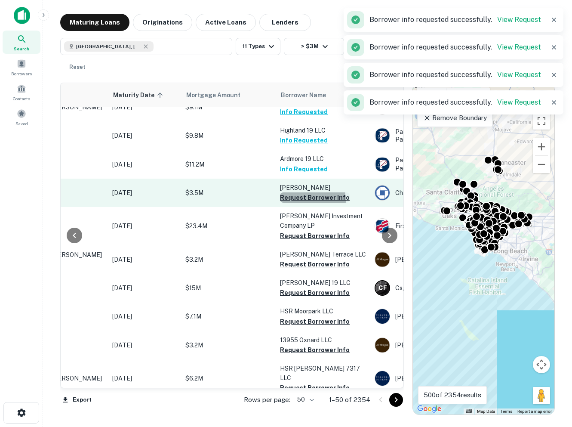
click at [292, 192] on button "Request Borrower Info" at bounding box center [315, 197] width 70 height 10
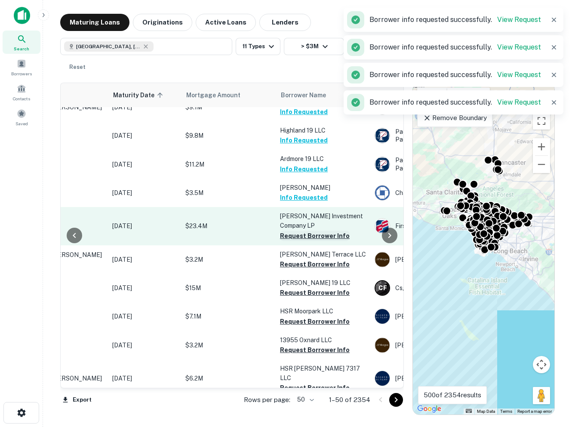
click at [295, 231] on button "Request Borrower Info" at bounding box center [315, 236] width 70 height 10
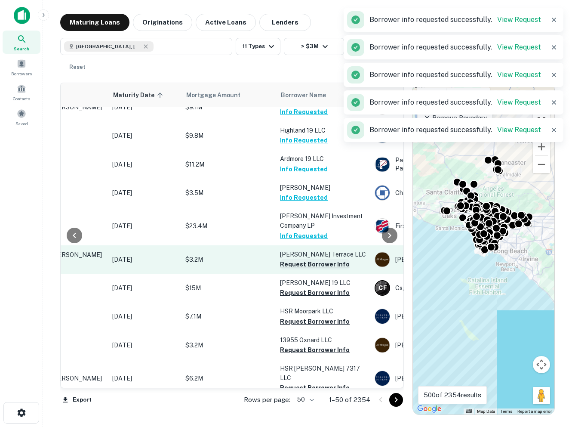
click at [297, 259] on button "Request Borrower Info" at bounding box center [315, 264] width 70 height 10
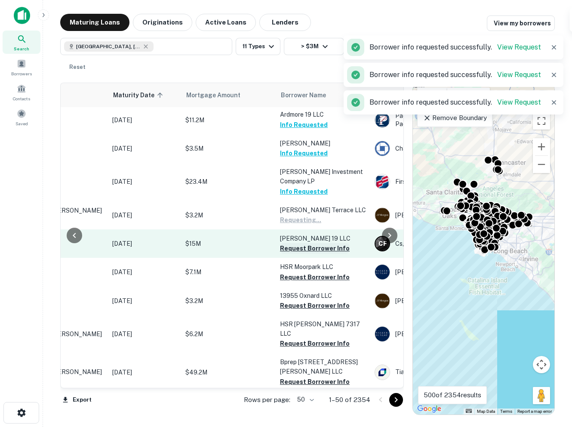
scroll to position [287, 98]
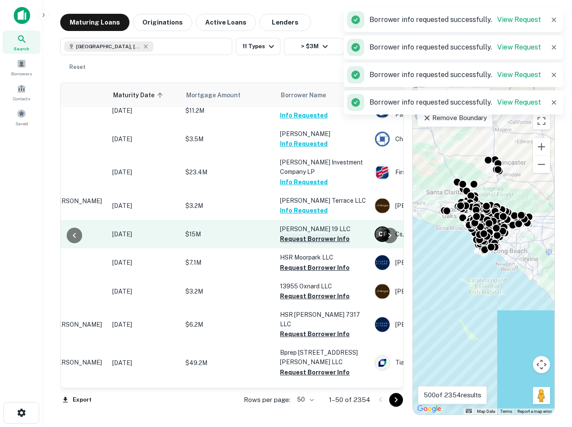
click at [291, 234] on button "Request Borrower Info" at bounding box center [315, 239] width 70 height 10
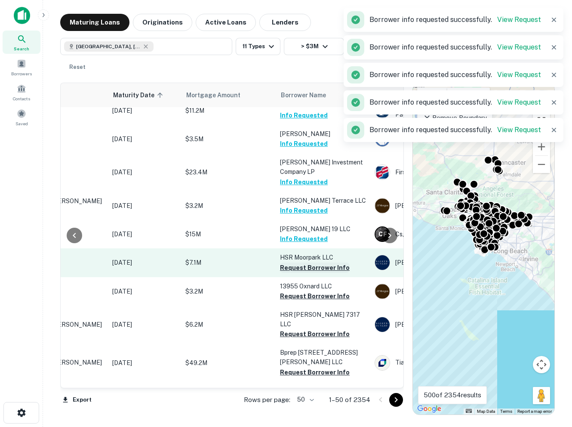
click at [290, 262] on button "Request Borrower Info" at bounding box center [315, 267] width 70 height 10
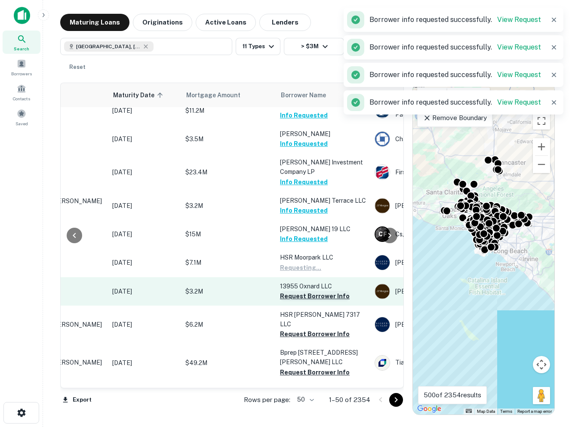
click at [292, 291] on button "Request Borrower Info" at bounding box center [315, 296] width 70 height 10
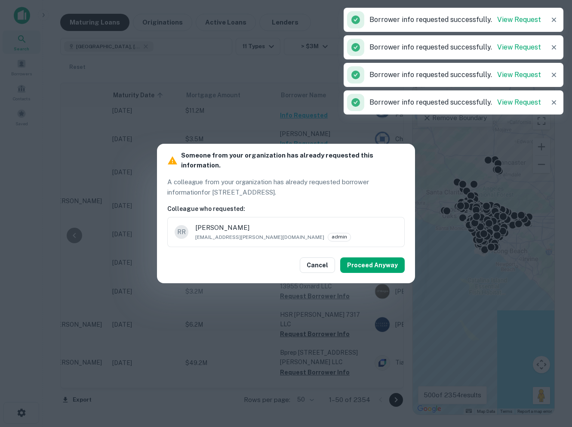
click at [363, 268] on div "Cancel Proceed Anyway" at bounding box center [286, 265] width 258 height 36
click at [365, 261] on button "Proceed Anyway" at bounding box center [372, 264] width 65 height 15
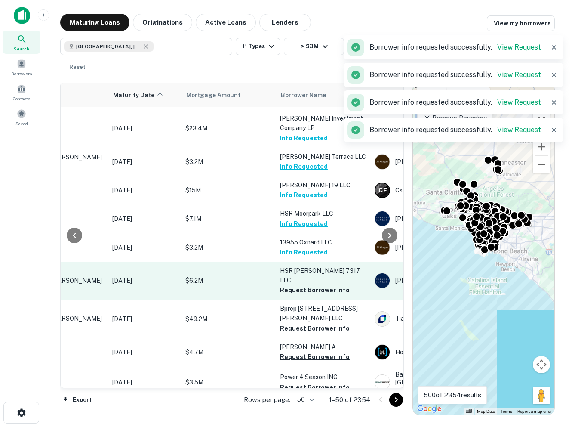
scroll to position [352, 98]
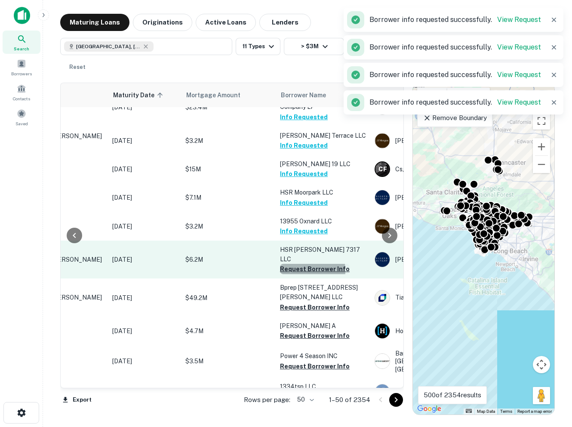
click at [297, 264] on button "Request Borrower Info" at bounding box center [315, 269] width 70 height 10
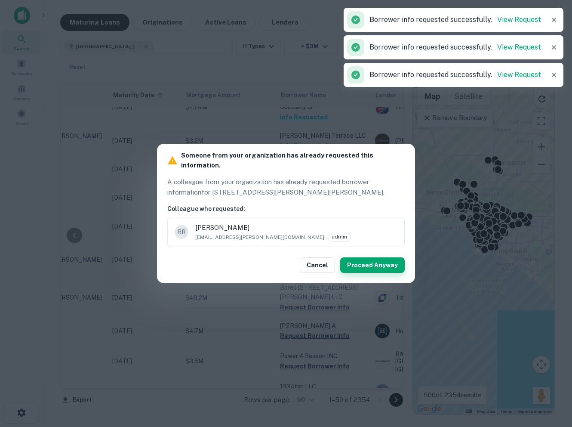
click at [373, 262] on button "Proceed Anyway" at bounding box center [372, 264] width 65 height 15
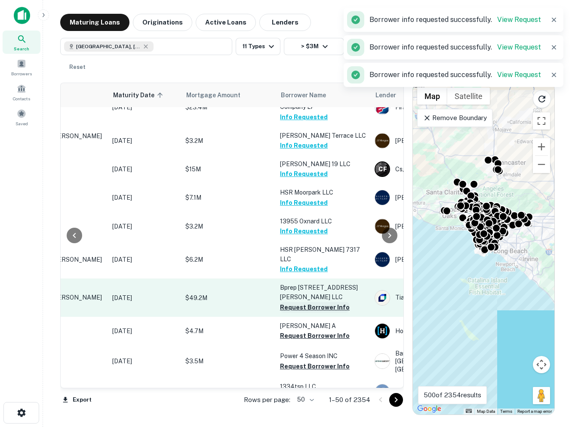
click at [308, 302] on button "Request Borrower Info" at bounding box center [315, 307] width 70 height 10
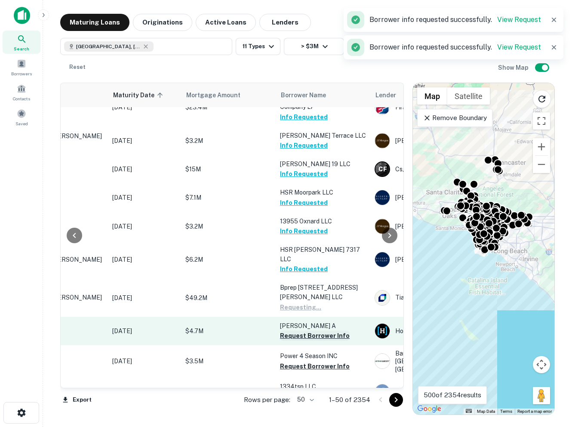
click at [303, 330] on button "Request Borrower Info" at bounding box center [315, 335] width 70 height 10
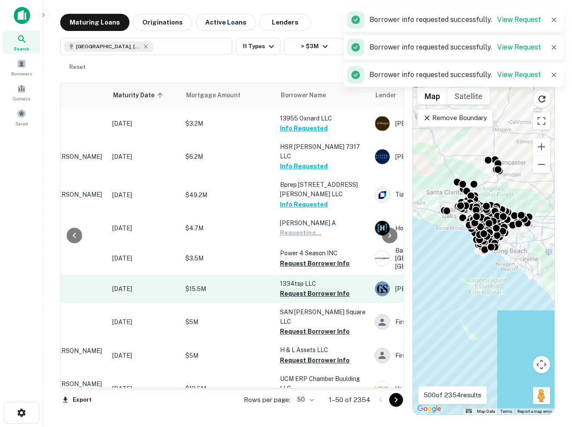
scroll to position [456, 98]
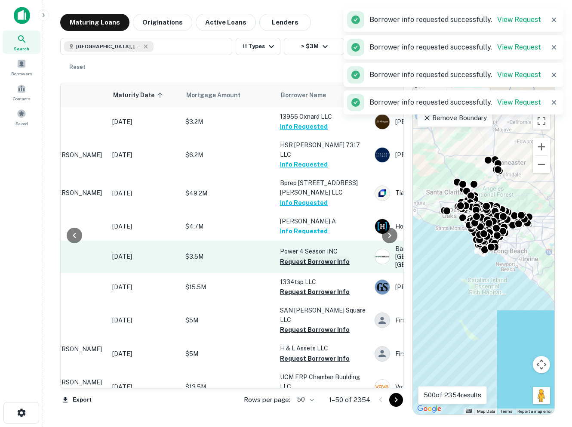
click at [297, 256] on button "Request Borrower Info" at bounding box center [315, 261] width 70 height 10
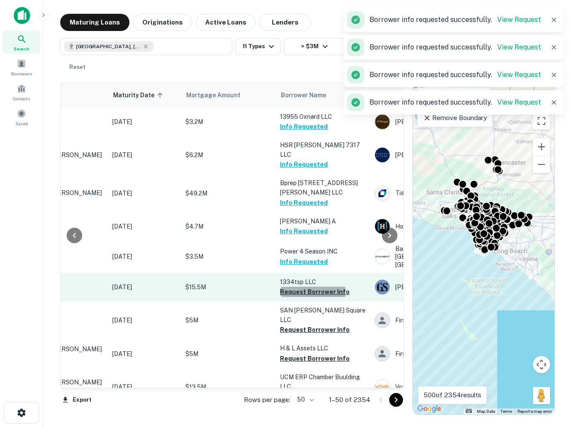
click at [298, 286] on button "Request Borrower Info" at bounding box center [315, 291] width 70 height 10
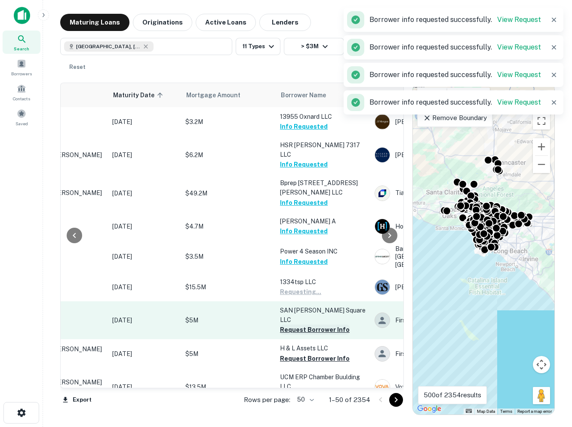
click at [295, 324] on button "Request Borrower Info" at bounding box center [315, 329] width 70 height 10
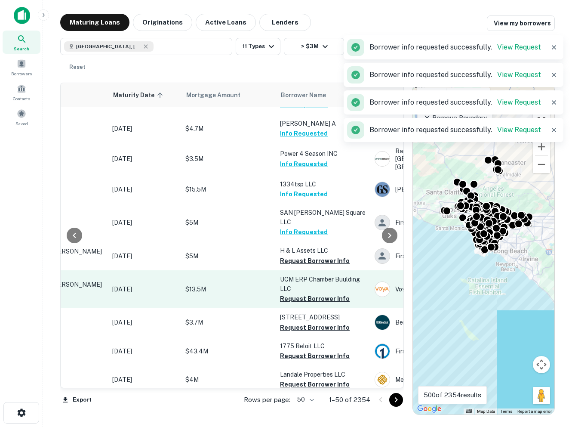
scroll to position [563, 98]
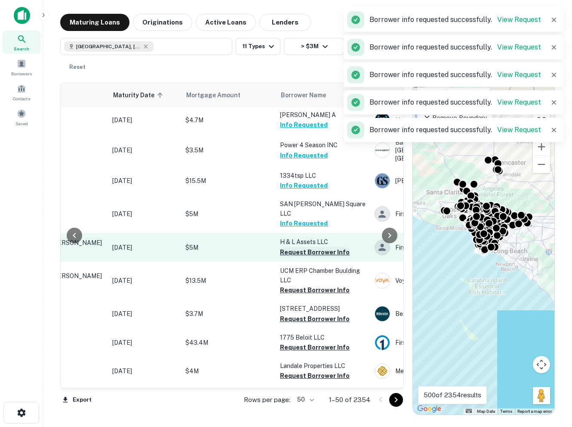
click at [298, 247] on button "Request Borrower Info" at bounding box center [315, 252] width 70 height 10
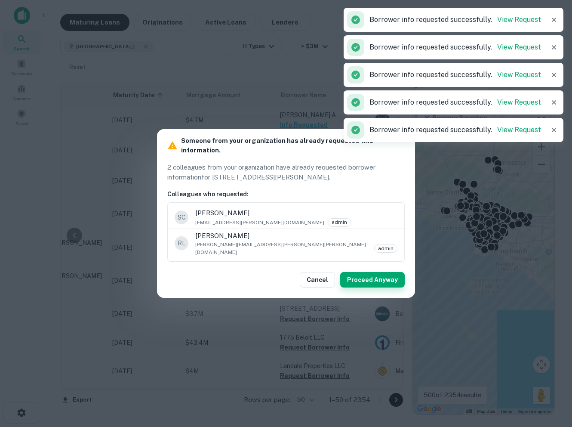
click at [354, 276] on button "Proceed Anyway" at bounding box center [372, 279] width 65 height 15
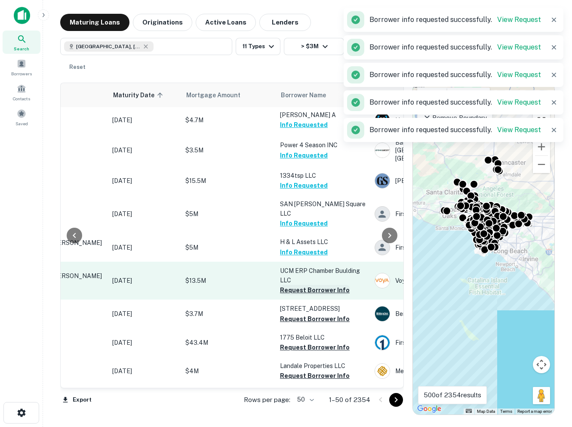
click at [290, 285] on button "Request Borrower Info" at bounding box center [315, 290] width 70 height 10
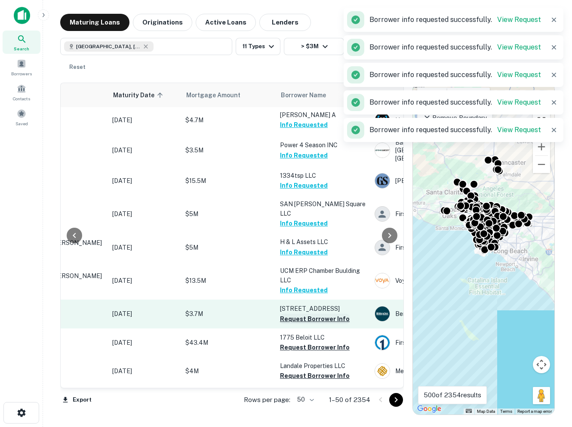
click at [323, 314] on button "Request Borrower Info" at bounding box center [315, 319] width 70 height 10
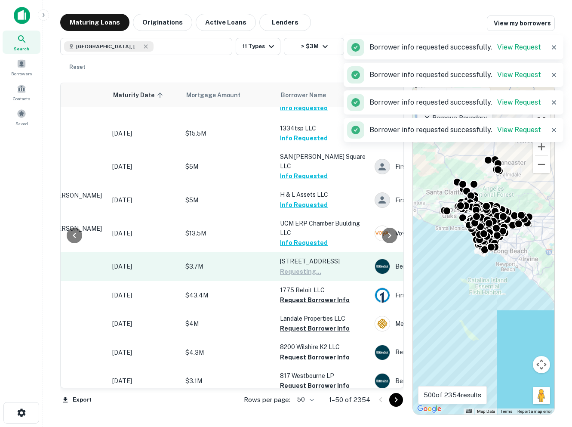
scroll to position [634, 98]
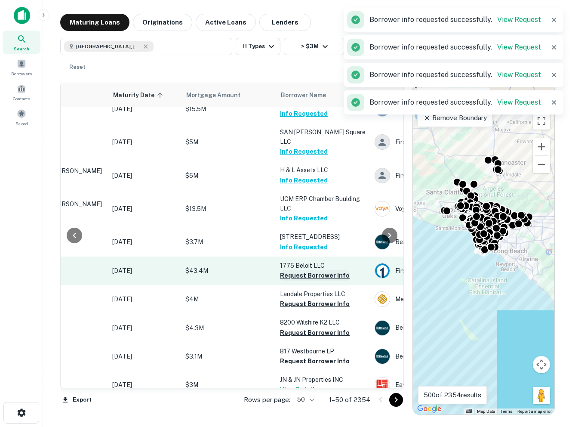
click at [297, 270] on button "Request Borrower Info" at bounding box center [315, 275] width 70 height 10
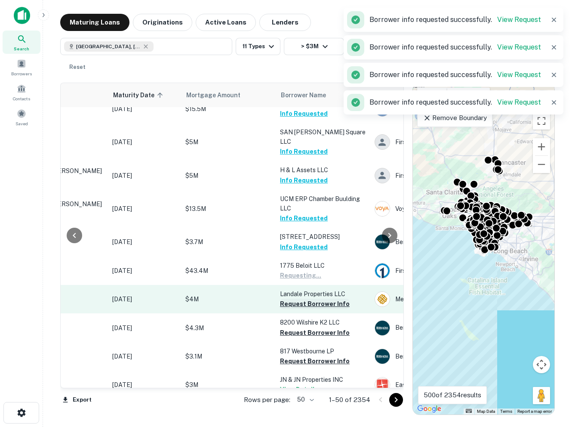
click at [302, 298] on button "Request Borrower Info" at bounding box center [315, 303] width 70 height 10
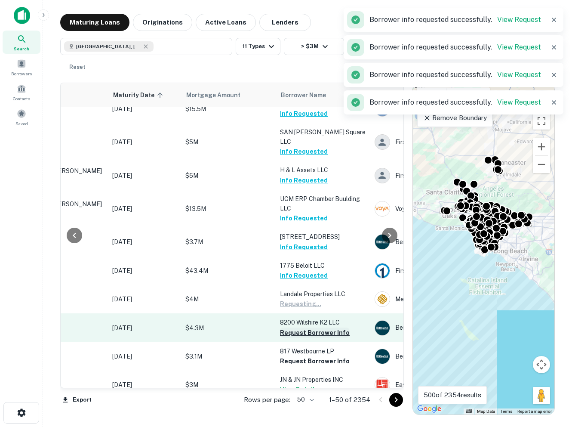
click at [301, 327] on button "Request Borrower Info" at bounding box center [315, 332] width 70 height 10
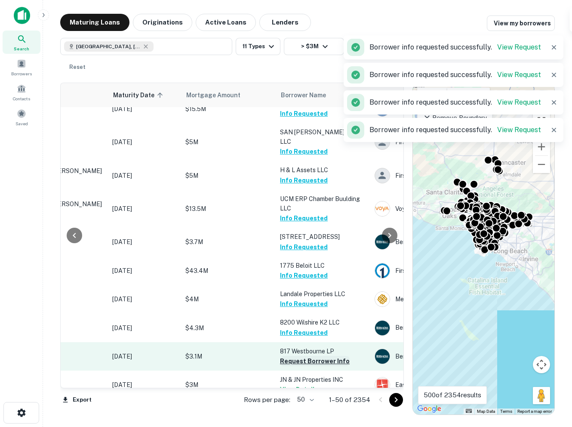
click at [298, 356] on button "Request Borrower Info" at bounding box center [315, 361] width 70 height 10
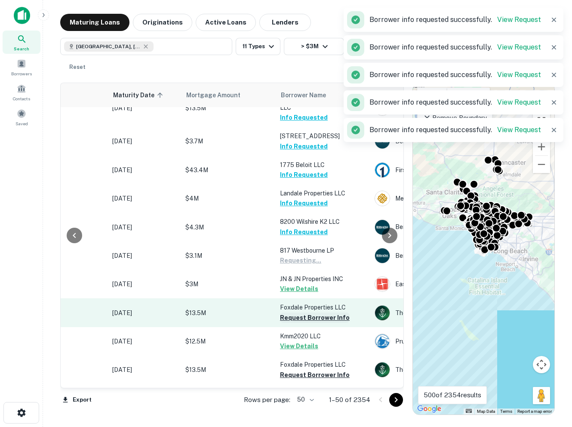
scroll to position [745, 98]
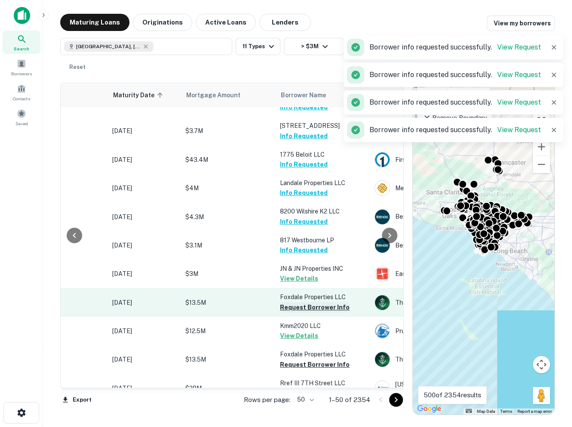
click at [290, 302] on button "Request Borrower Info" at bounding box center [315, 307] width 70 height 10
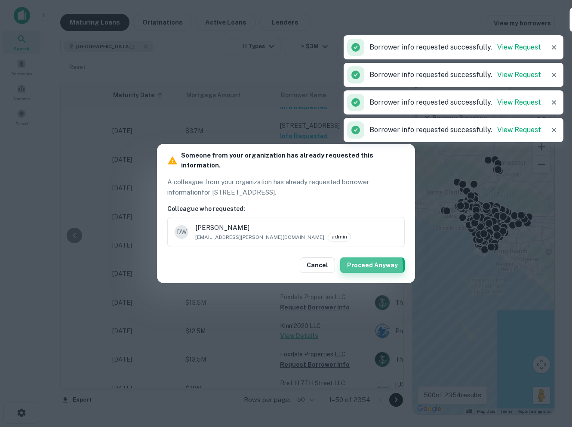
click at [358, 262] on button "Proceed Anyway" at bounding box center [372, 264] width 65 height 15
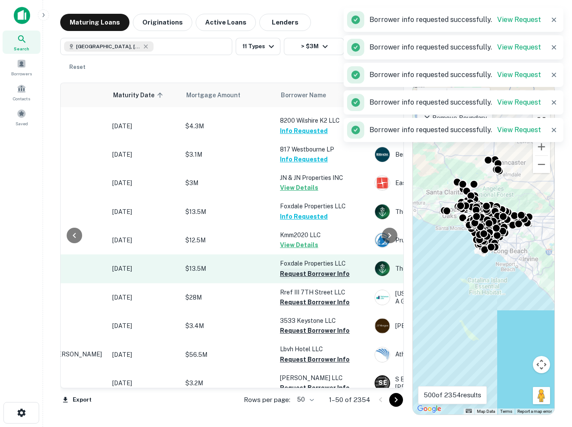
scroll to position [840, 98]
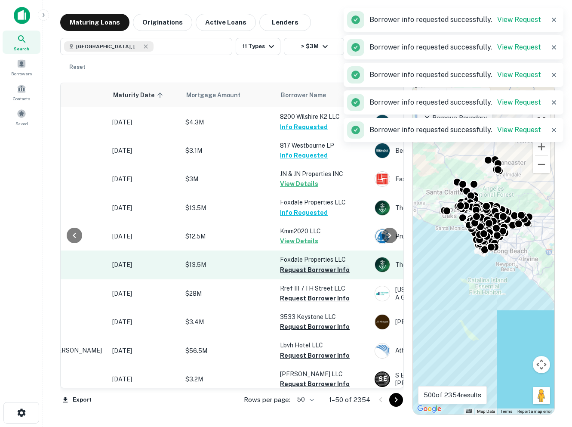
click at [300, 265] on button "Request Borrower Info" at bounding box center [315, 270] width 70 height 10
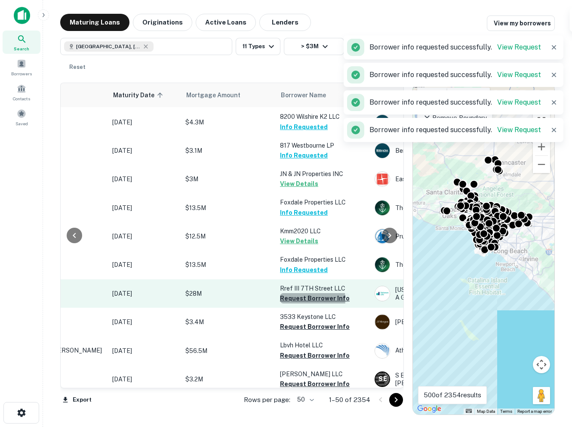
click at [301, 293] on button "Request Borrower Info" at bounding box center [315, 298] width 70 height 10
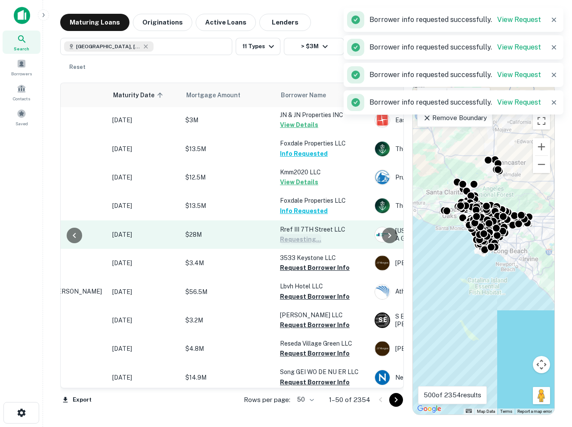
scroll to position [907, 98]
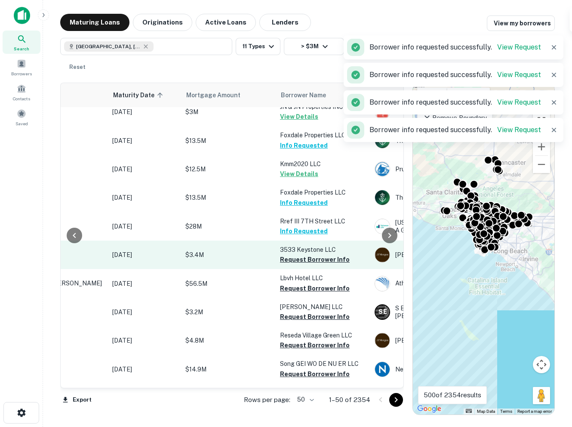
click at [293, 245] on p "3533 Keystone LLC" at bounding box center [323, 249] width 86 height 9
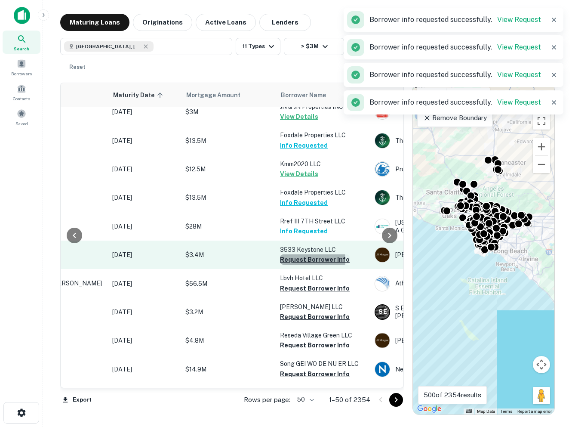
click at [293, 254] on button "Request Borrower Info" at bounding box center [315, 259] width 70 height 10
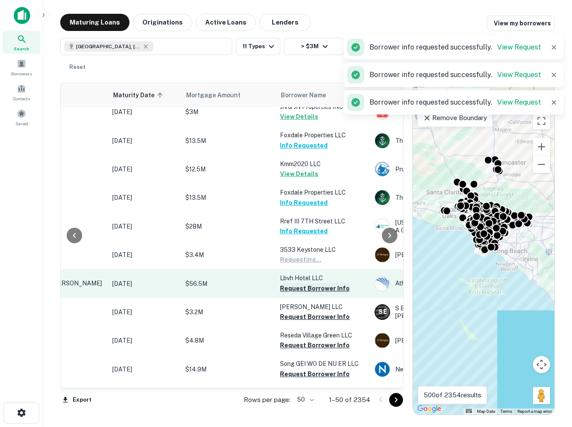
click at [292, 283] on button "Request Borrower Info" at bounding box center [315, 288] width 70 height 10
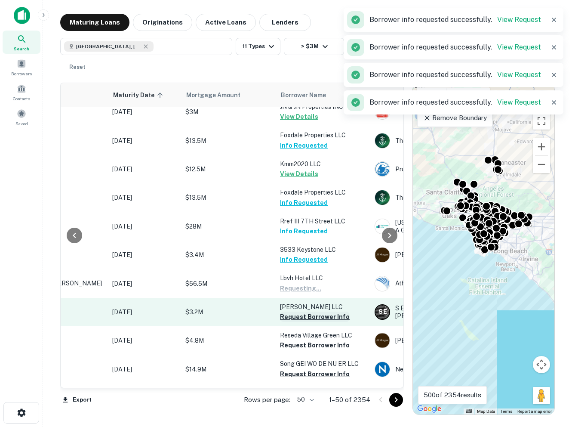
click at [292, 311] on button "Request Borrower Info" at bounding box center [315, 316] width 70 height 10
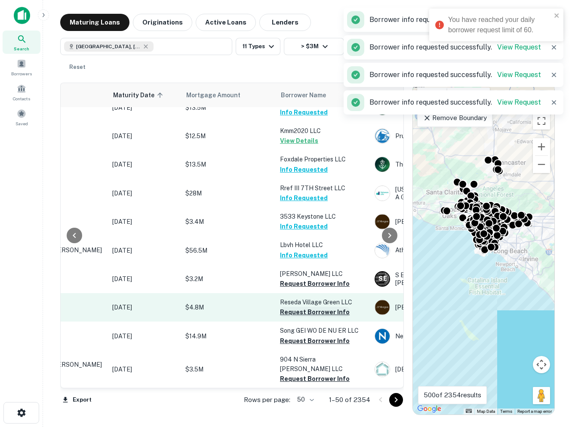
scroll to position [948, 98]
